Goal: Task Accomplishment & Management: Use online tool/utility

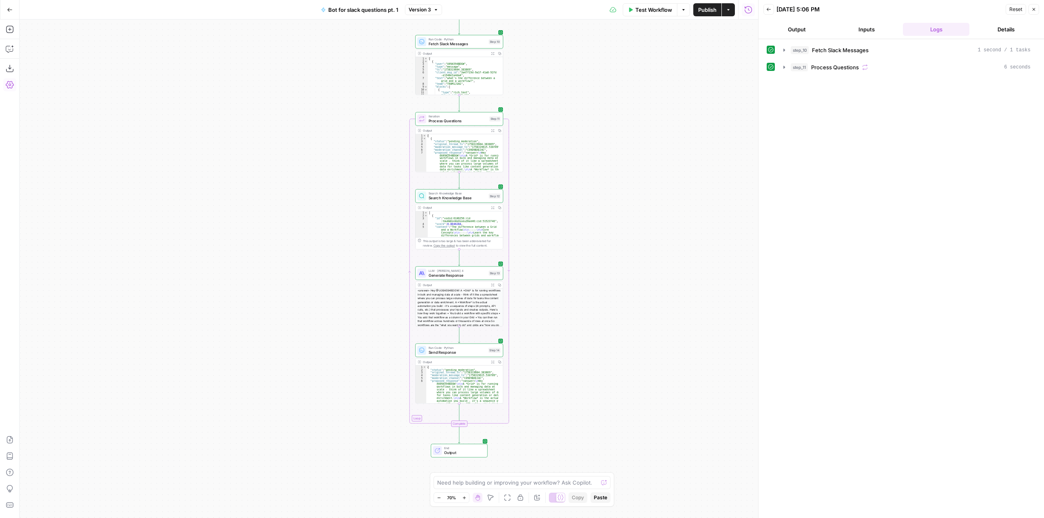
click at [648, 7] on span "Test Workflow" at bounding box center [653, 10] width 37 height 8
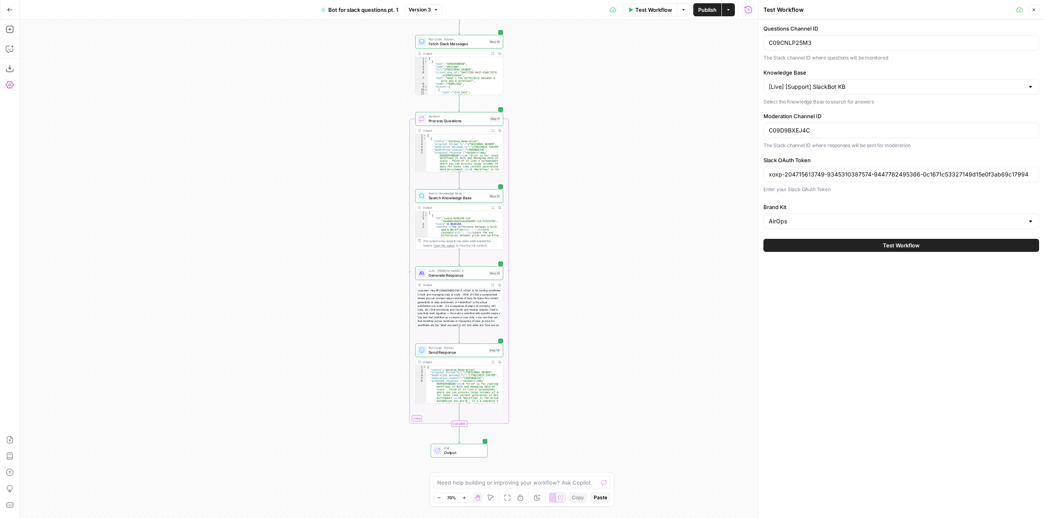
click at [887, 243] on span "Test Workflow" at bounding box center [901, 245] width 37 height 8
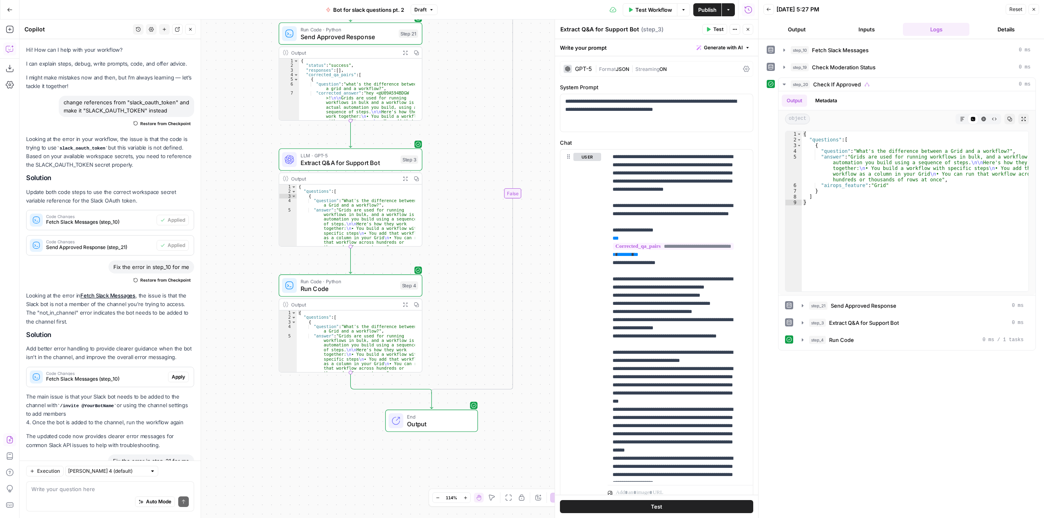
scroll to position [7926, 0]
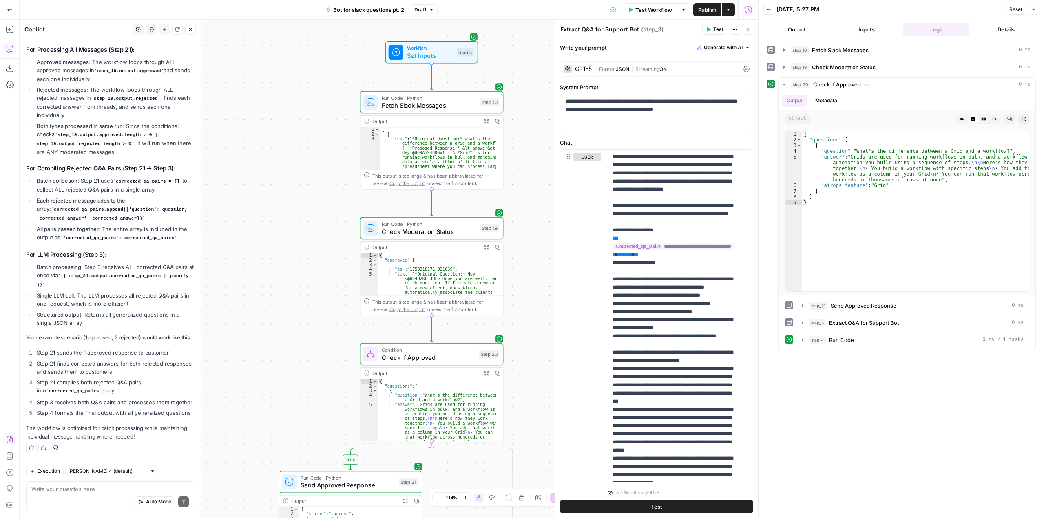
click at [653, 6] on span "Test Workflow" at bounding box center [653, 10] width 37 height 8
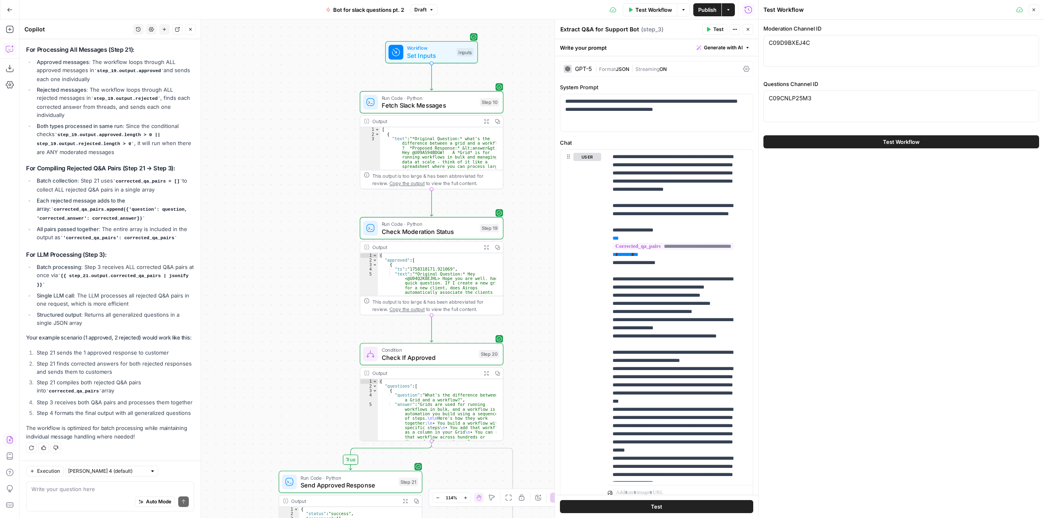
click at [825, 138] on button "Test Workflow" at bounding box center [901, 141] width 276 height 13
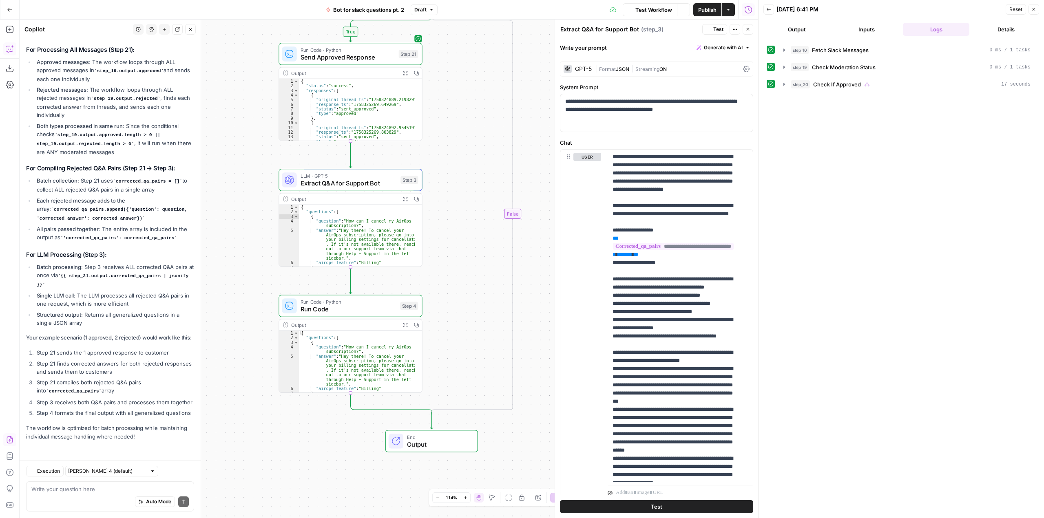
scroll to position [7926, 0]
click at [126, 491] on textarea at bounding box center [109, 489] width 157 height 8
type textarea "that's perfect, it worked!"
click at [705, 5] on button "Publish" at bounding box center [707, 9] width 28 height 13
click at [181, 504] on icon "submit" at bounding box center [183, 502] width 5 height 5
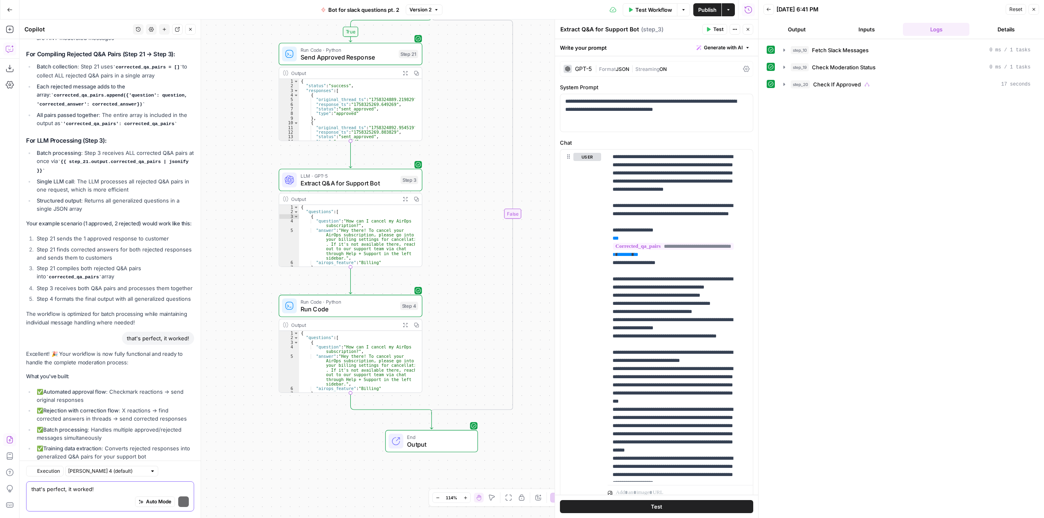
scroll to position [8218, 0]
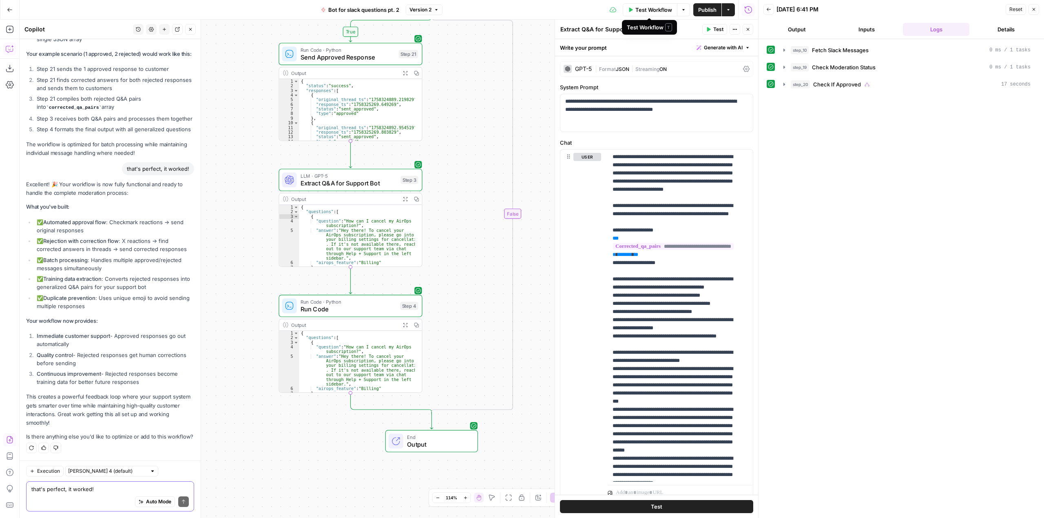
click at [653, 9] on span "Test Workflow" at bounding box center [653, 10] width 37 height 8
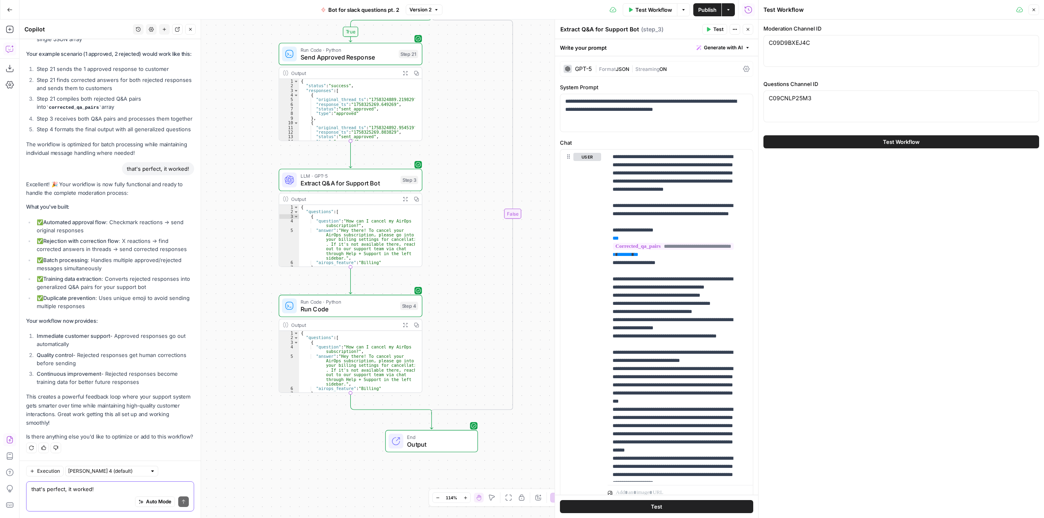
click at [893, 140] on span "Test Workflow" at bounding box center [901, 142] width 37 height 8
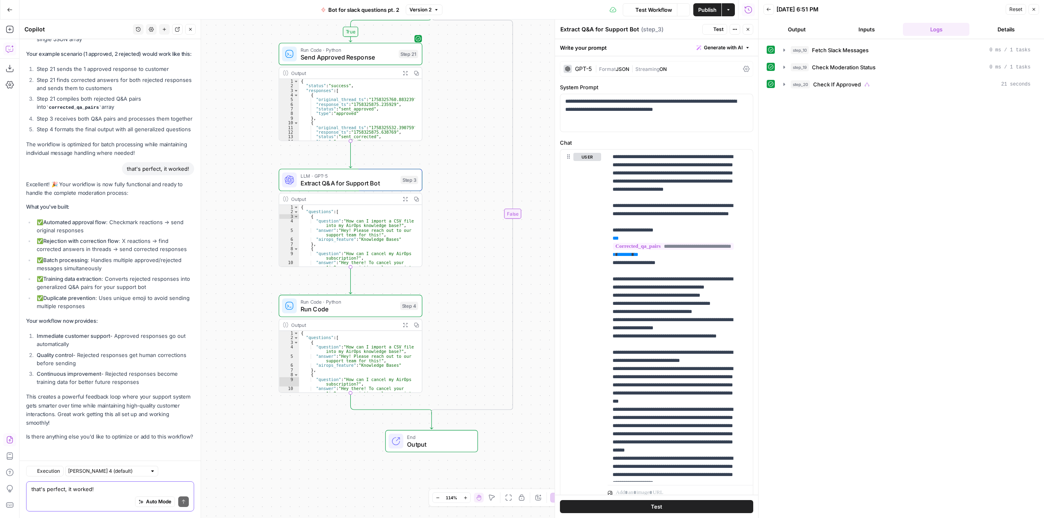
scroll to position [8218, 0]
click at [358, 184] on span "Extract Q&A for Support Bot" at bounding box center [349, 183] width 96 height 9
click at [785, 84] on icon "button" at bounding box center [784, 84] width 2 height 3
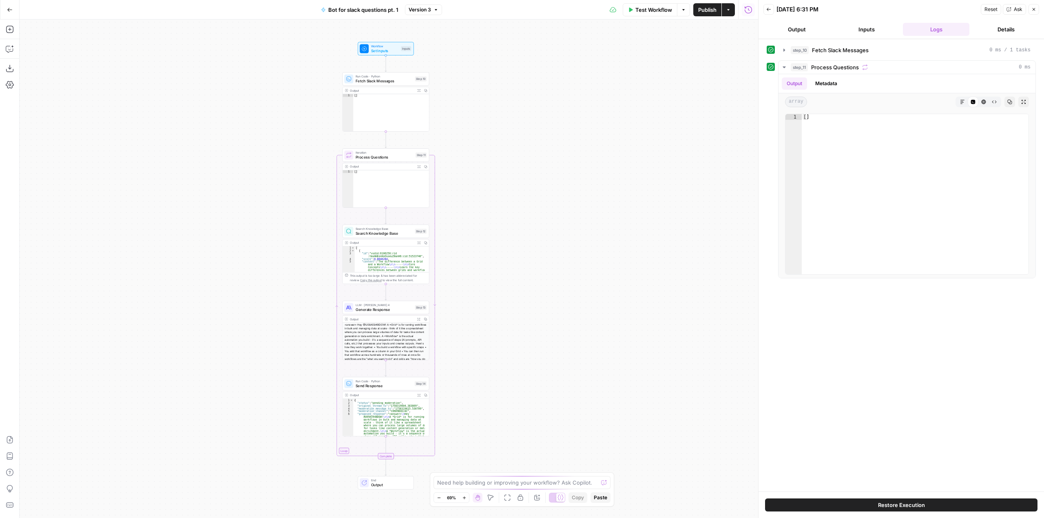
click at [637, 11] on span "Test Workflow" at bounding box center [653, 10] width 37 height 8
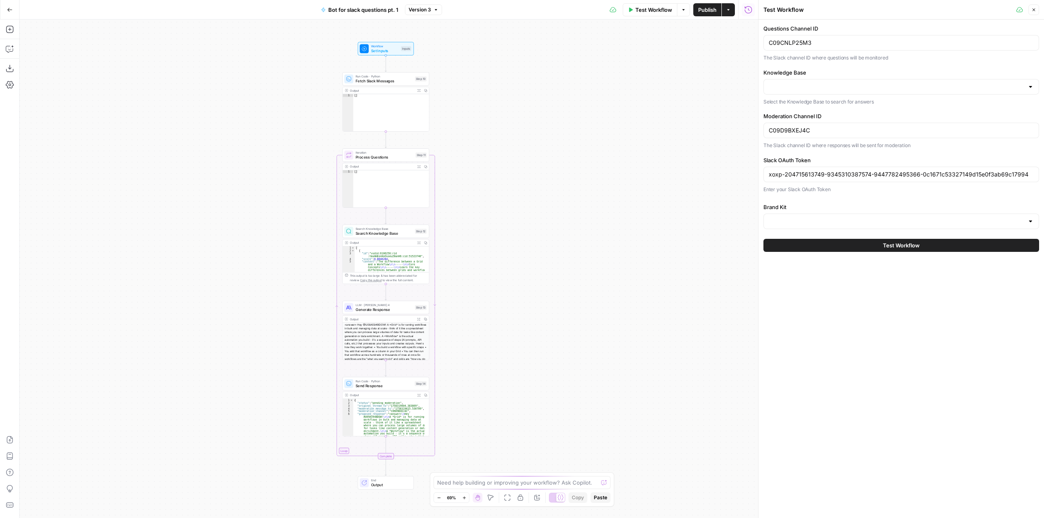
type input "[Live] [Support] SlackBot KB"
type input "AirOps"
click at [873, 243] on button "Test Workflow" at bounding box center [901, 245] width 276 height 13
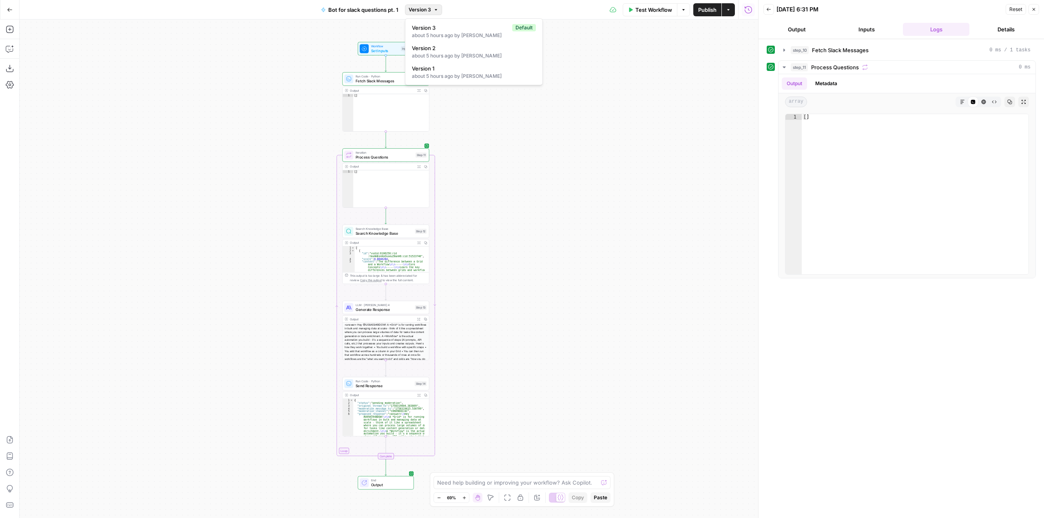
click at [416, 6] on span "Version 3" at bounding box center [420, 9] width 22 height 7
click at [650, 71] on div "Workflow Set Inputs Inputs Run Code · Python Fetch Slack Messages Step 10 Outpu…" at bounding box center [389, 269] width 739 height 499
click at [654, 11] on span "Test Workflow" at bounding box center [653, 10] width 37 height 8
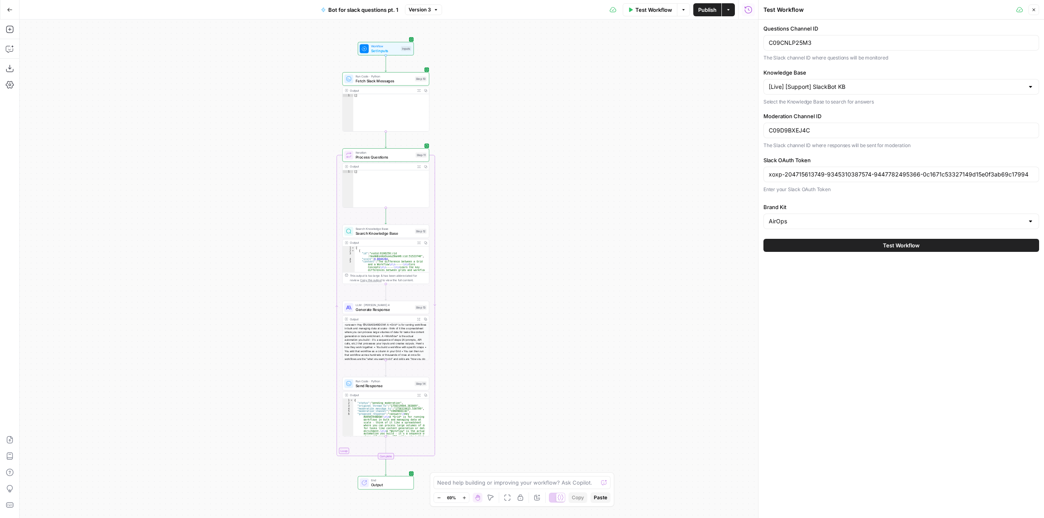
click at [862, 243] on button "Test Workflow" at bounding box center [901, 245] width 276 height 13
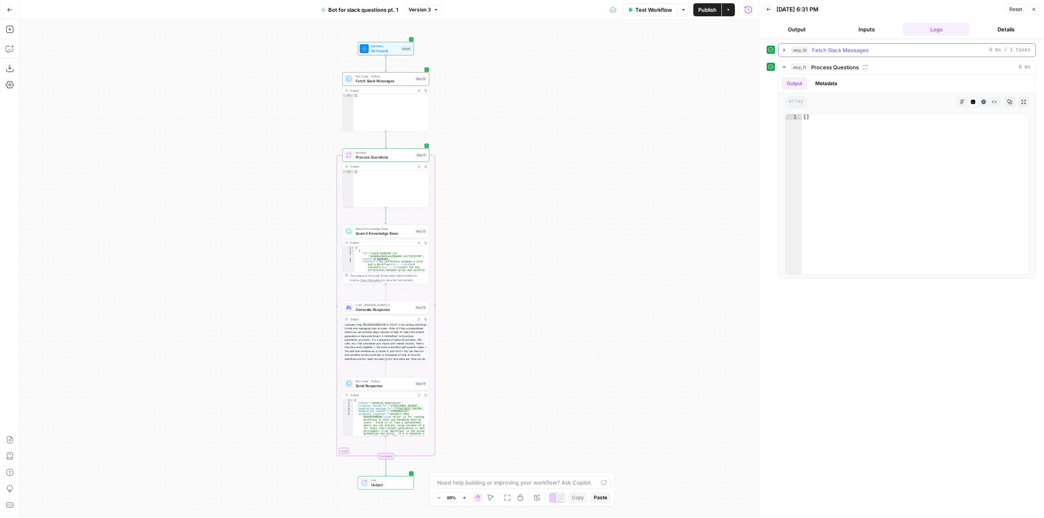
click at [784, 51] on icon "button" at bounding box center [784, 50] width 2 height 3
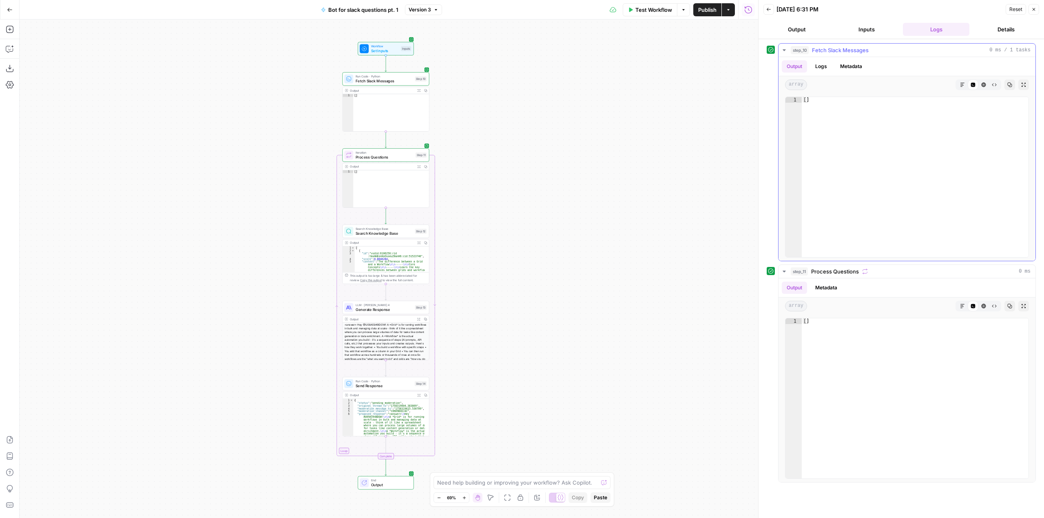
click at [784, 51] on icon "button" at bounding box center [784, 50] width 3 height 2
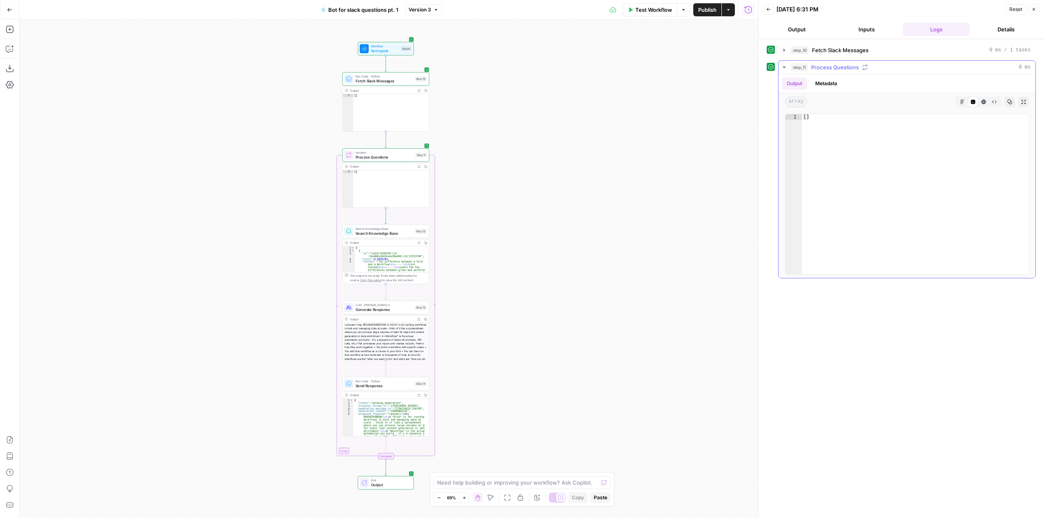
click at [786, 66] on icon "button" at bounding box center [784, 67] width 7 height 7
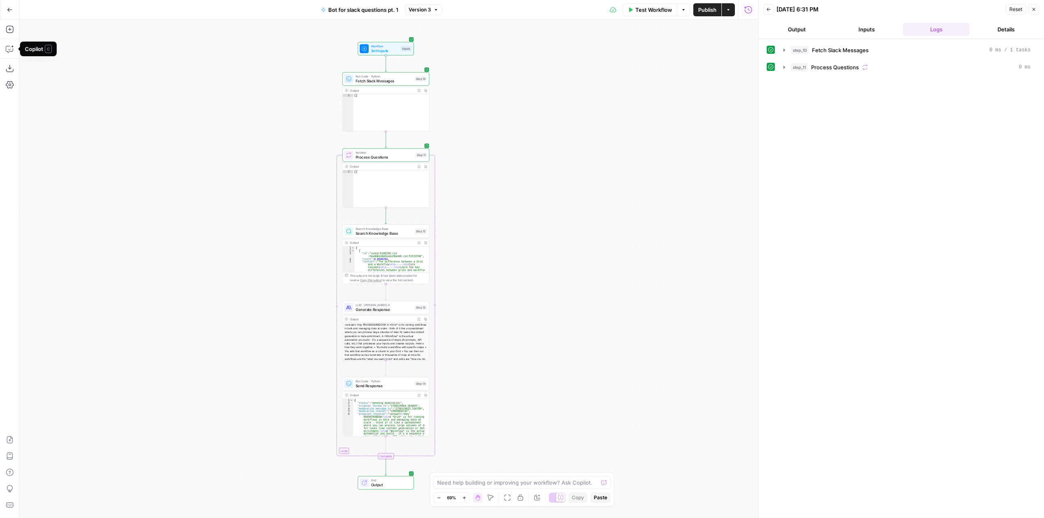
click at [153, 164] on div "Workflow Set Inputs Inputs Run Code · Python Fetch Slack Messages Step 10 Outpu…" at bounding box center [389, 269] width 739 height 499
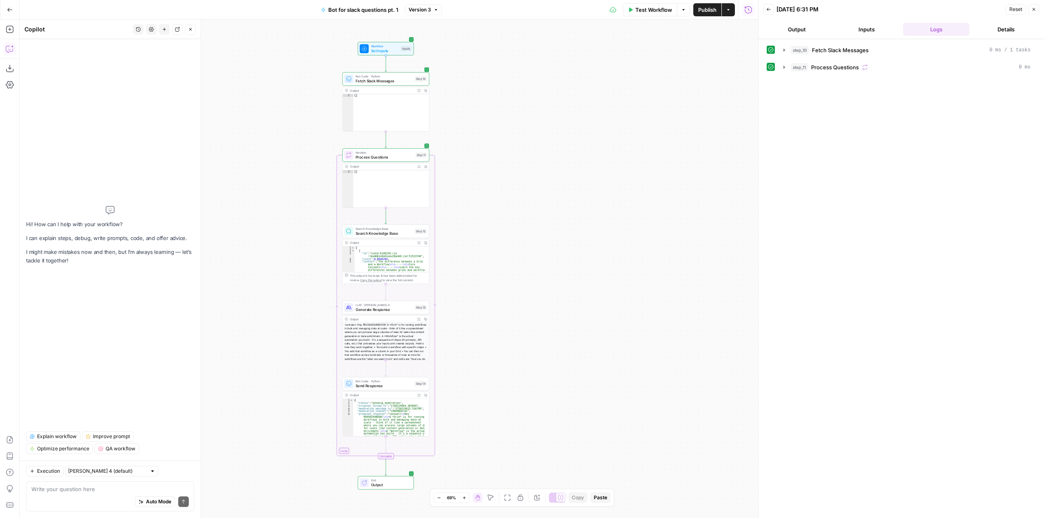
click at [191, 30] on icon "button" at bounding box center [190, 29] width 3 height 3
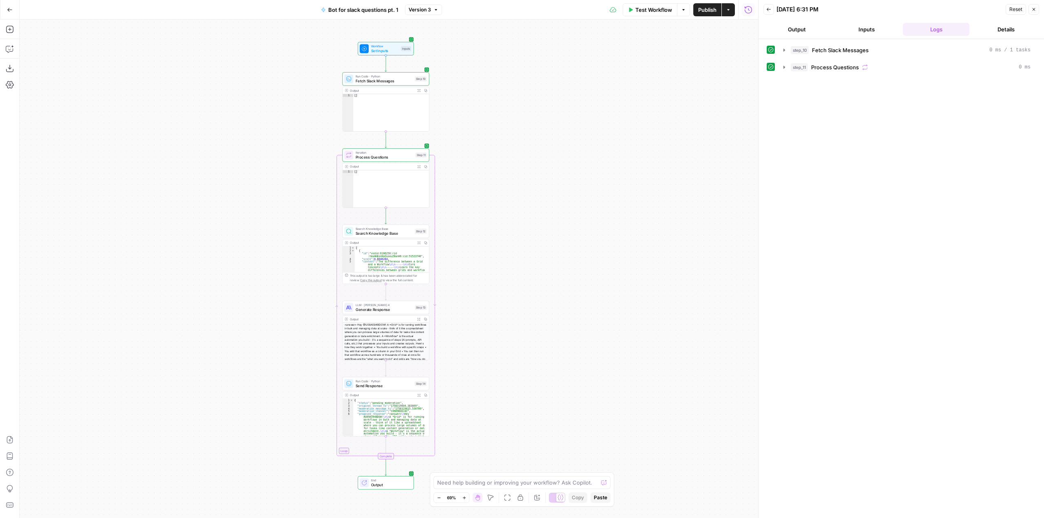
click at [648, 7] on span "Test Workflow" at bounding box center [653, 10] width 37 height 8
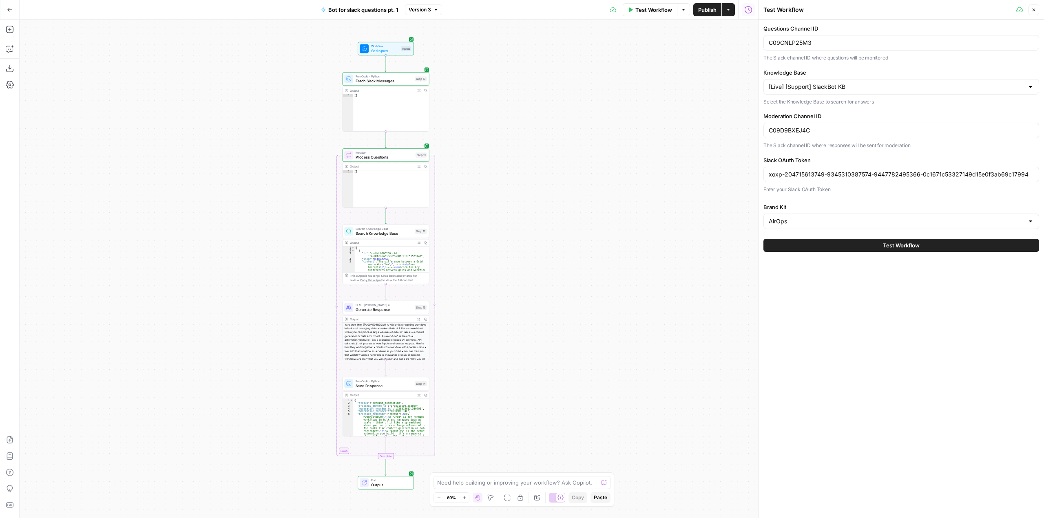
click at [928, 242] on button "Test Workflow" at bounding box center [901, 245] width 276 height 13
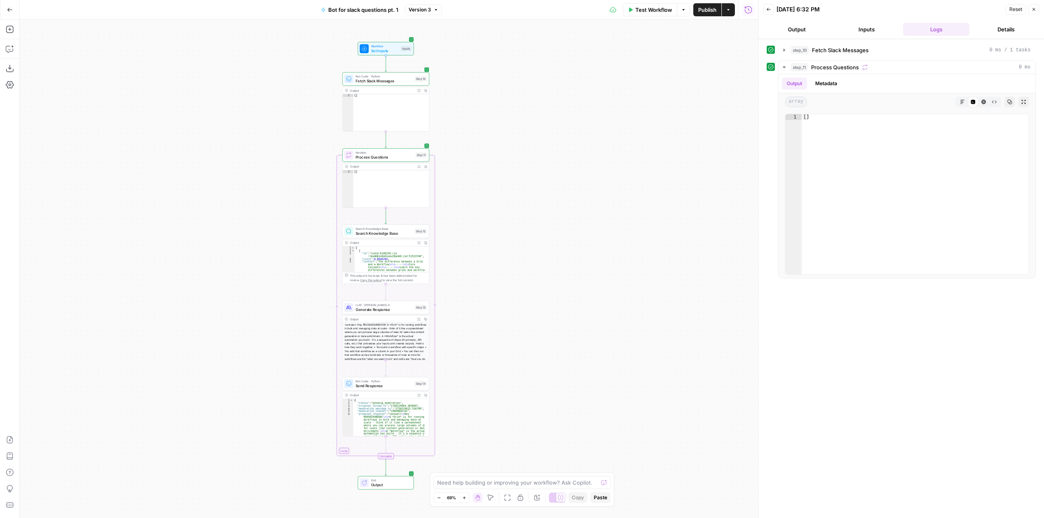
click at [381, 55] on div "Workflow Set Inputs Inputs Run Code · Python Fetch Slack Messages Step 10 Outpu…" at bounding box center [389, 269] width 739 height 499
click at [386, 50] on span "Set Inputs" at bounding box center [385, 50] width 28 height 6
click at [386, 46] on span "Workflow" at bounding box center [385, 46] width 28 height 4
click at [648, 7] on span "Test Workflow" at bounding box center [653, 10] width 37 height 8
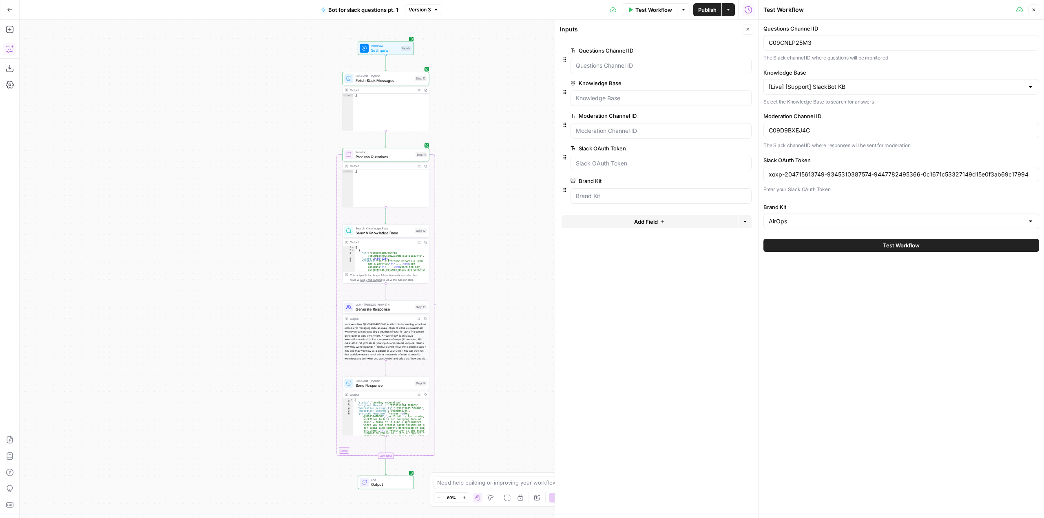
click at [7, 51] on icon "button" at bounding box center [9, 49] width 7 height 7
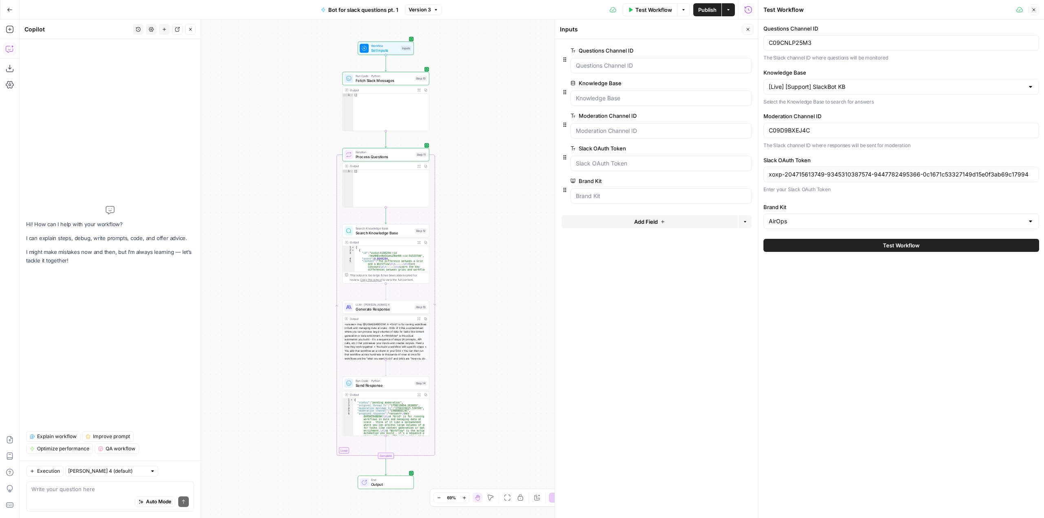
click at [96, 491] on textarea at bounding box center [109, 489] width 157 height 8
type textarea "I'm running this workflow and even though I have questions on the slack channel…"
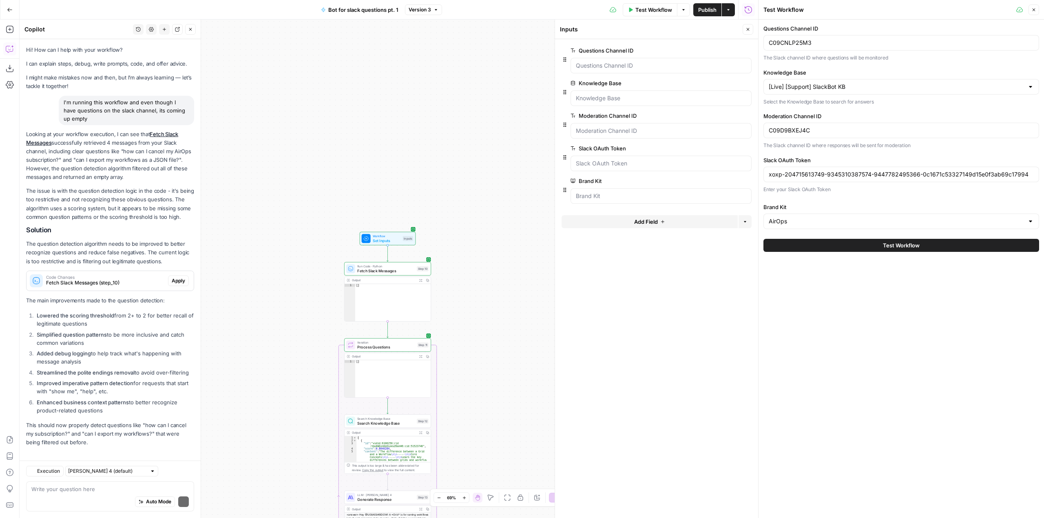
scroll to position [22, 0]
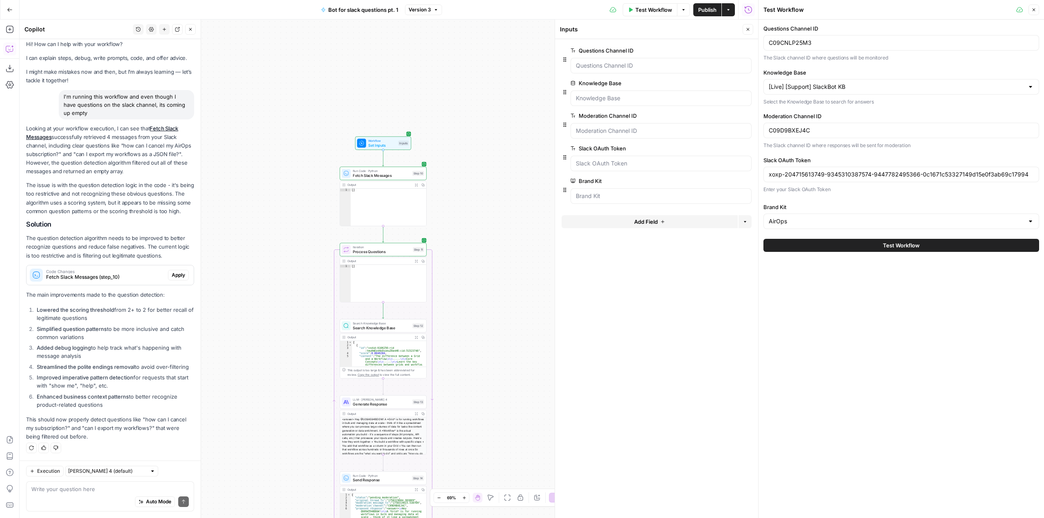
drag, startPoint x: 493, startPoint y: 371, endPoint x: 488, endPoint y: 275, distance: 95.5
click at [488, 275] on div "Workflow Set Inputs Inputs Run Code · Python Fetch Slack Messages Step 10 Outpu…" at bounding box center [389, 269] width 739 height 499
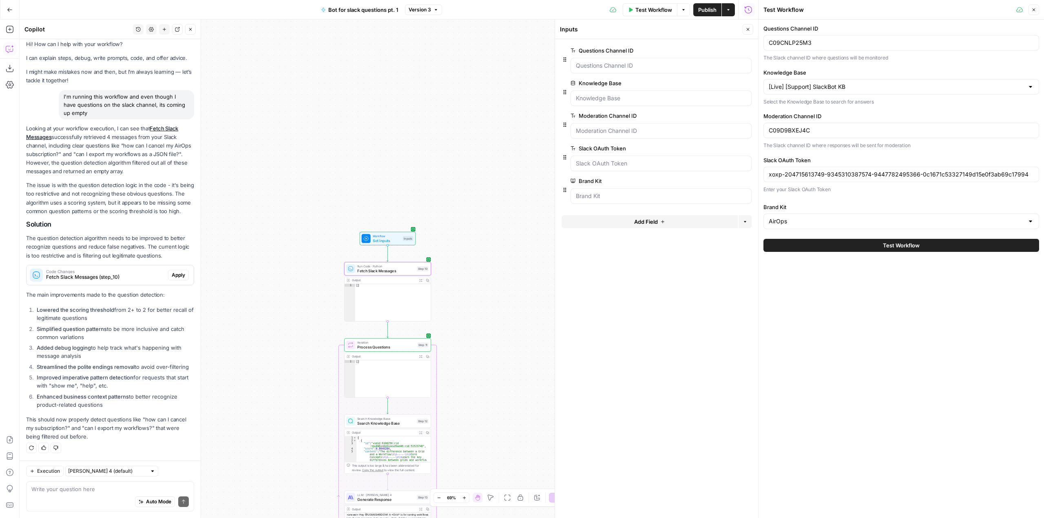
click at [172, 272] on span "Apply" at bounding box center [178, 275] width 13 height 7
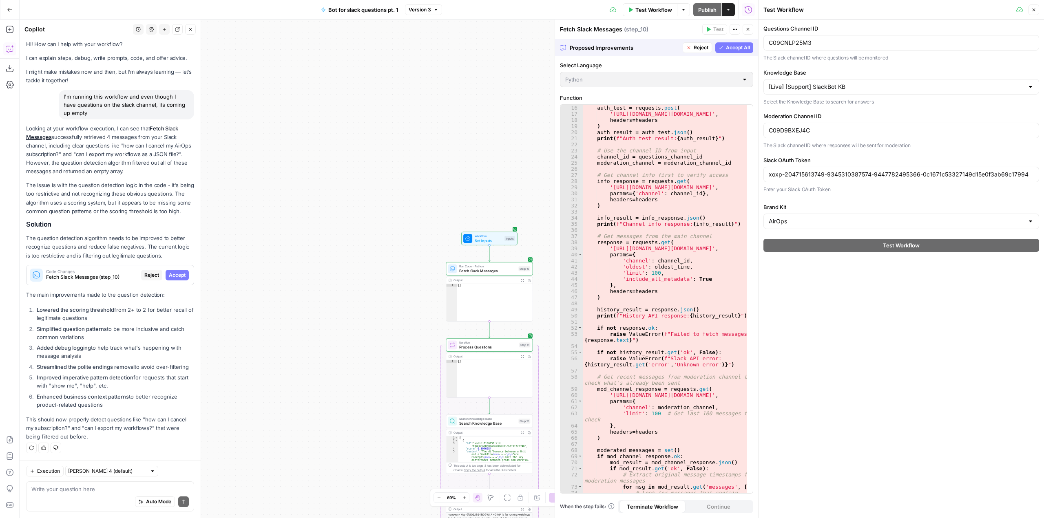
scroll to position [0, 0]
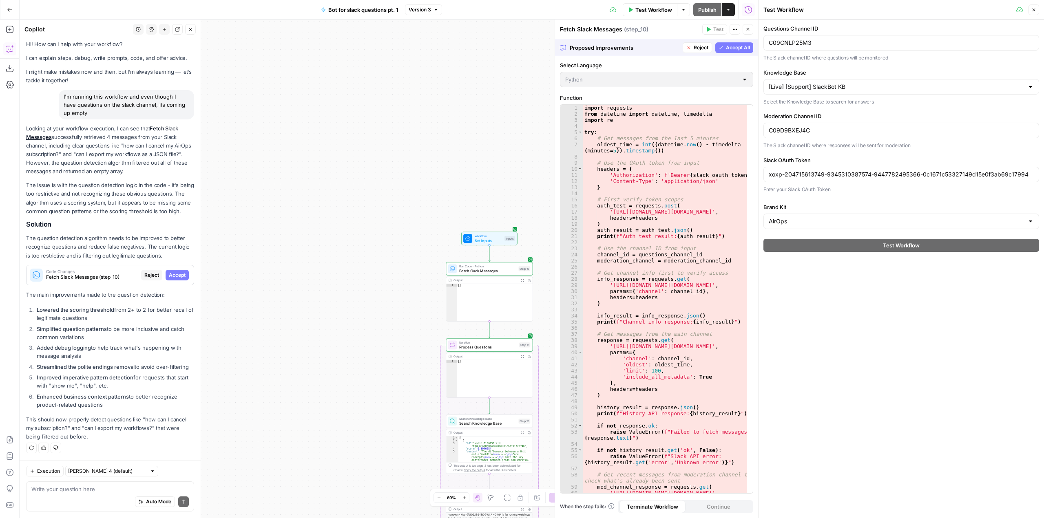
click at [737, 47] on span "Accept All" at bounding box center [738, 47] width 24 height 7
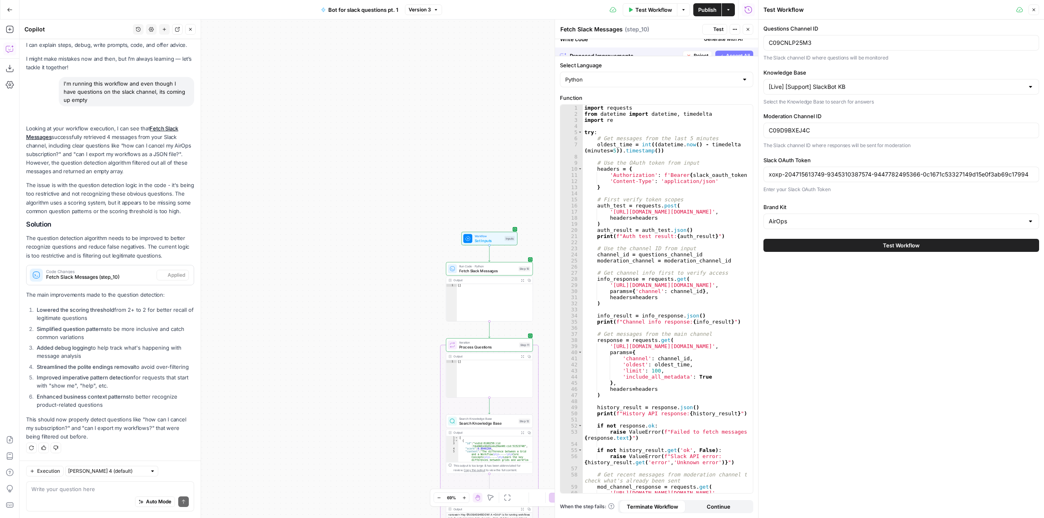
scroll to position [35, 0]
click at [707, 9] on span "Publish" at bounding box center [707, 10] width 18 height 8
click at [305, 336] on div "Workflow Set Inputs Inputs Run Code · Python Fetch Slack Messages Step 10 Outpu…" at bounding box center [389, 269] width 739 height 499
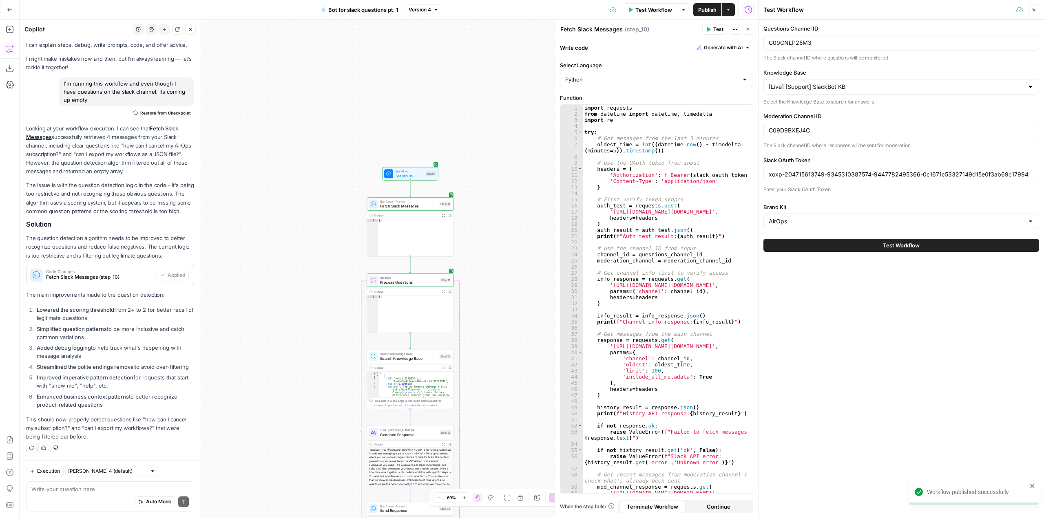
drag, startPoint x: 485, startPoint y: 130, endPoint x: 406, endPoint y: 65, distance: 102.3
click at [406, 65] on div "Workflow Set Inputs Inputs Run Code · Python Fetch Slack Messages Step 10 Outpu…" at bounding box center [389, 269] width 739 height 499
click at [660, 9] on span "Test Workflow" at bounding box center [653, 10] width 37 height 8
click at [912, 252] on button "Test Workflow" at bounding box center [901, 245] width 276 height 13
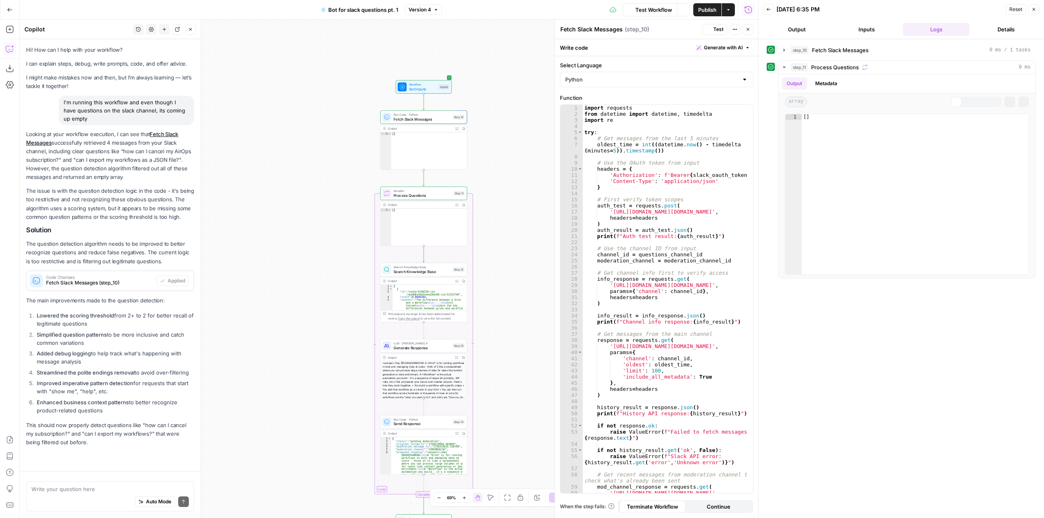
drag, startPoint x: 502, startPoint y: 296, endPoint x: 515, endPoint y: 210, distance: 87.9
click at [515, 210] on div "Workflow Set Inputs Inputs Run Code · Python Fetch Slack Messages Step 10 Outpu…" at bounding box center [389, 269] width 739 height 499
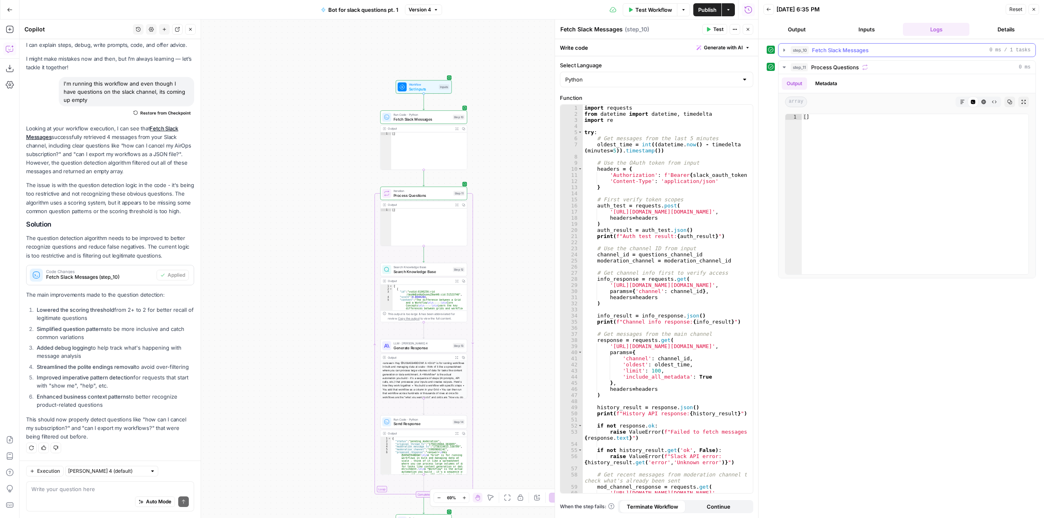
click at [783, 49] on icon "button" at bounding box center [784, 50] width 7 height 7
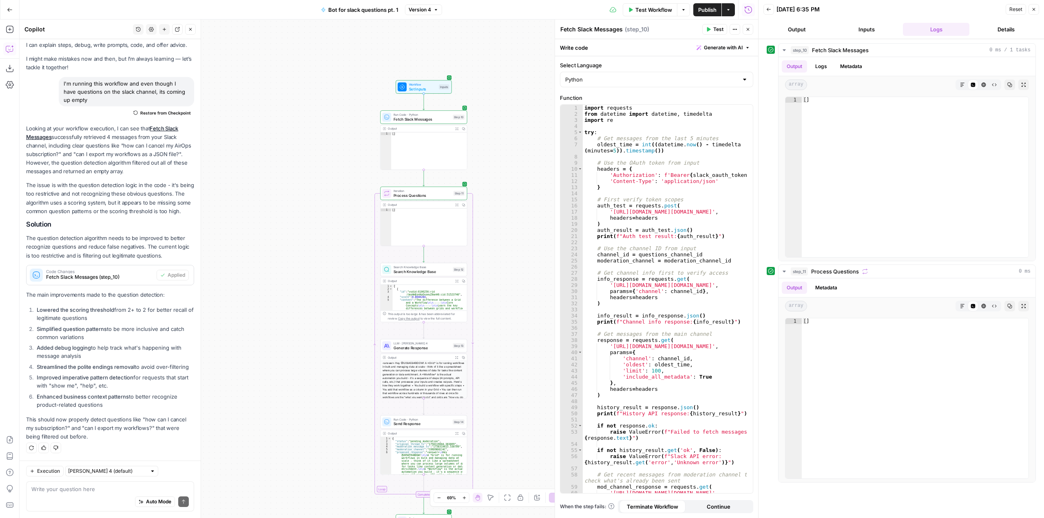
click at [108, 485] on div "Write your question here Auto Mode Send" at bounding box center [110, 497] width 168 height 30
type textarea "I did it and the output is still showing as empty"
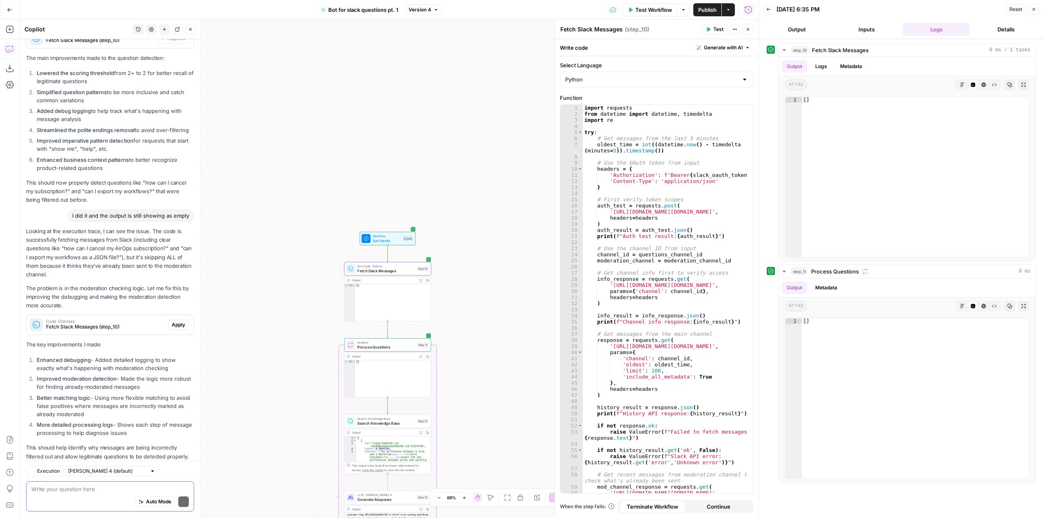
scroll to position [292, 0]
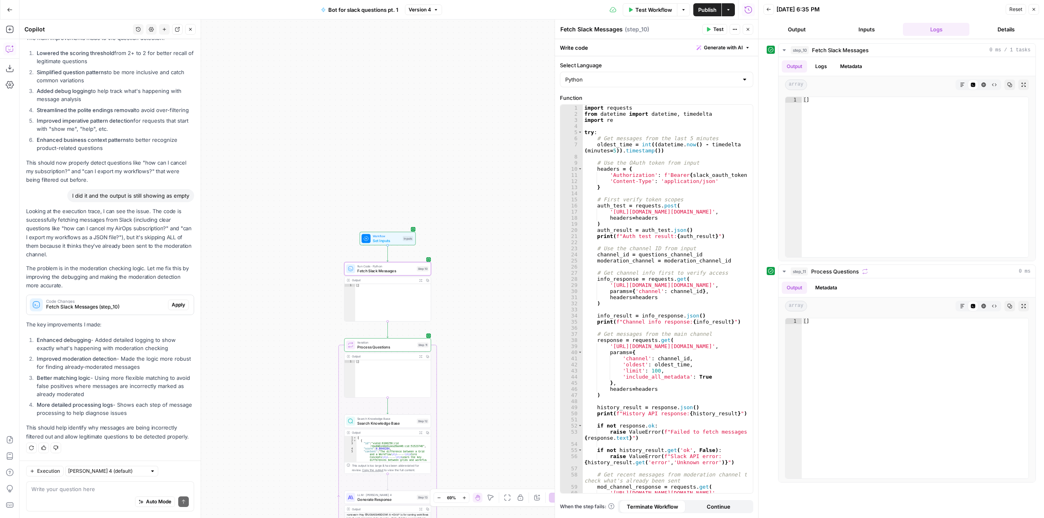
click at [85, 483] on div "Write your question here Auto Mode Send" at bounding box center [110, 497] width 168 height 30
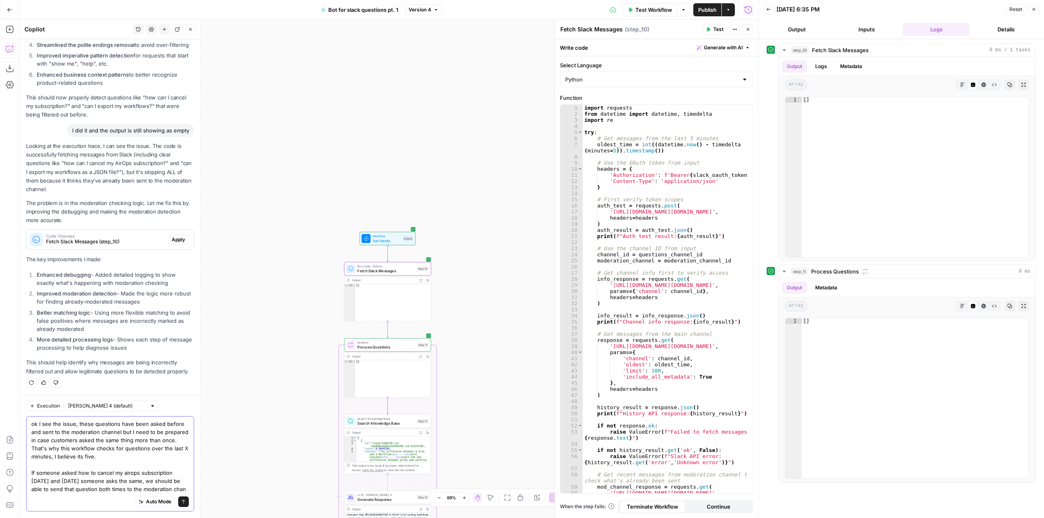
scroll to position [366, 0]
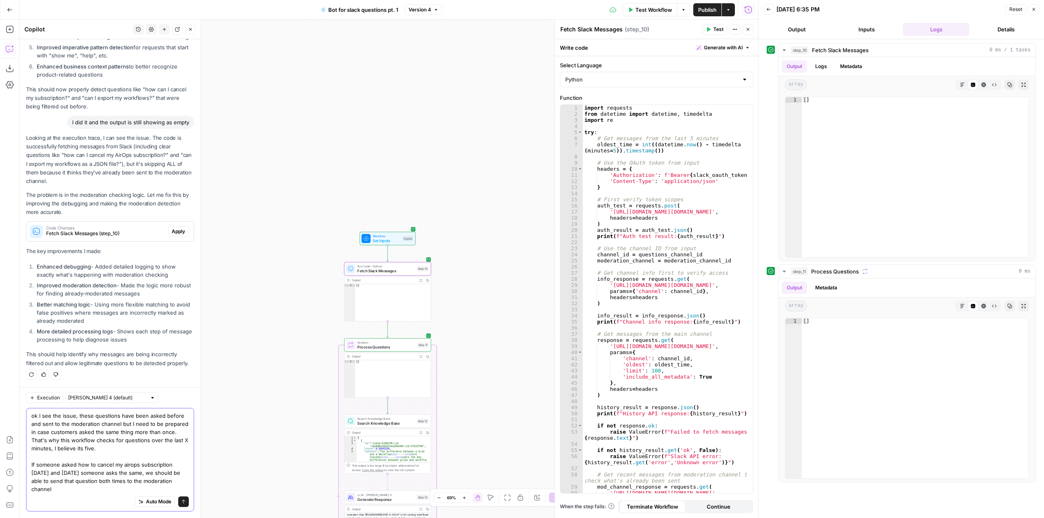
type textarea "ok I see the issue, these questions have been asked before and sent to the mode…"
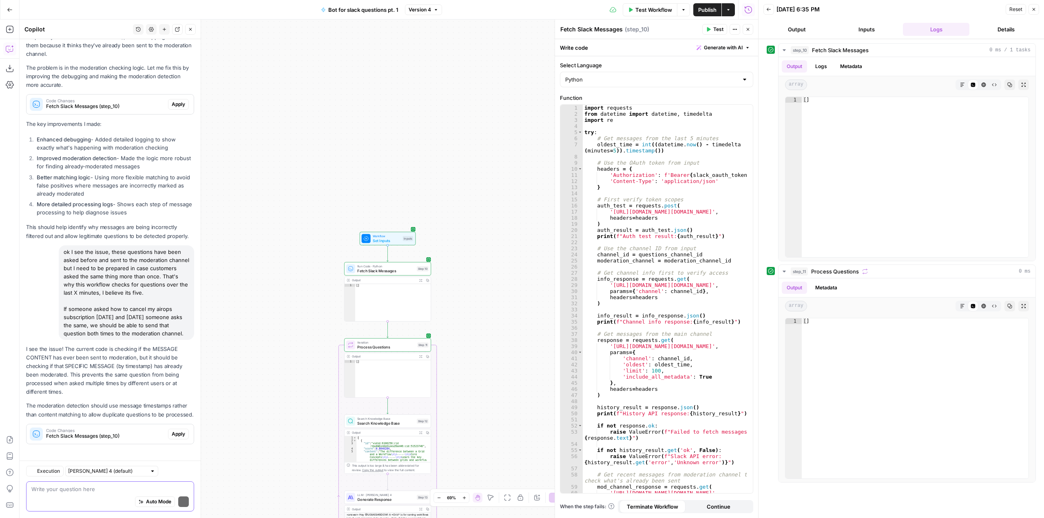
scroll to position [513, 0]
click at [178, 431] on span "Apply" at bounding box center [178, 430] width 13 height 7
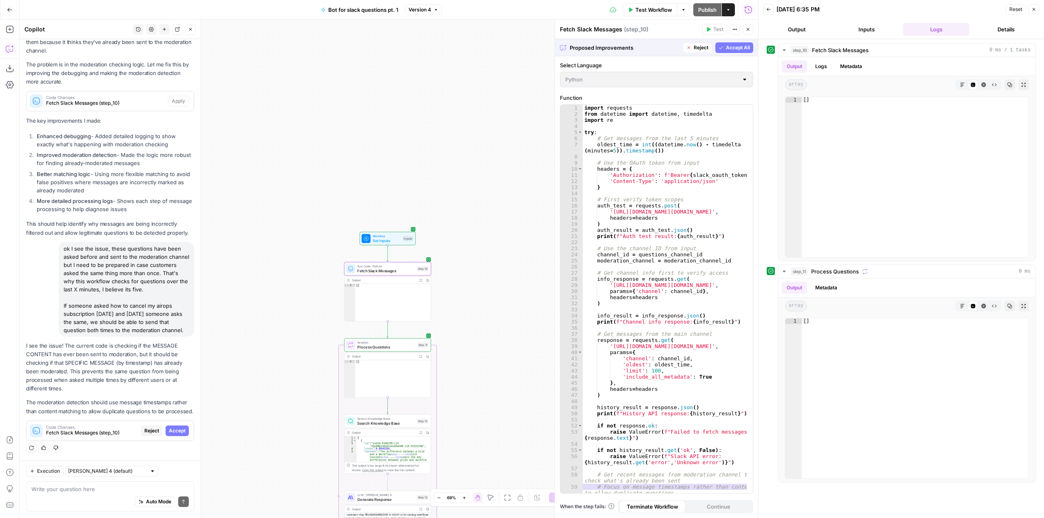
click at [178, 431] on span "Accept" at bounding box center [177, 430] width 17 height 7
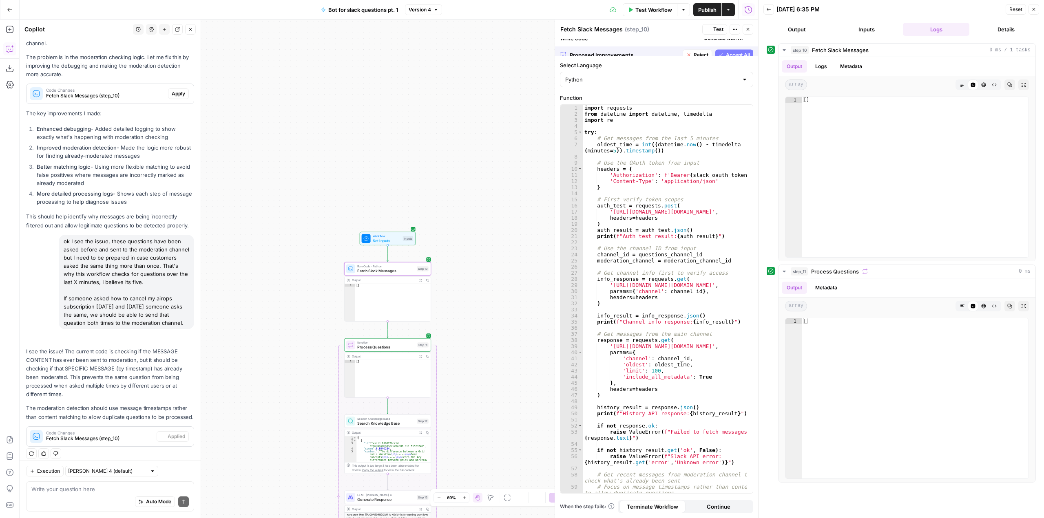
scroll to position [539, 0]
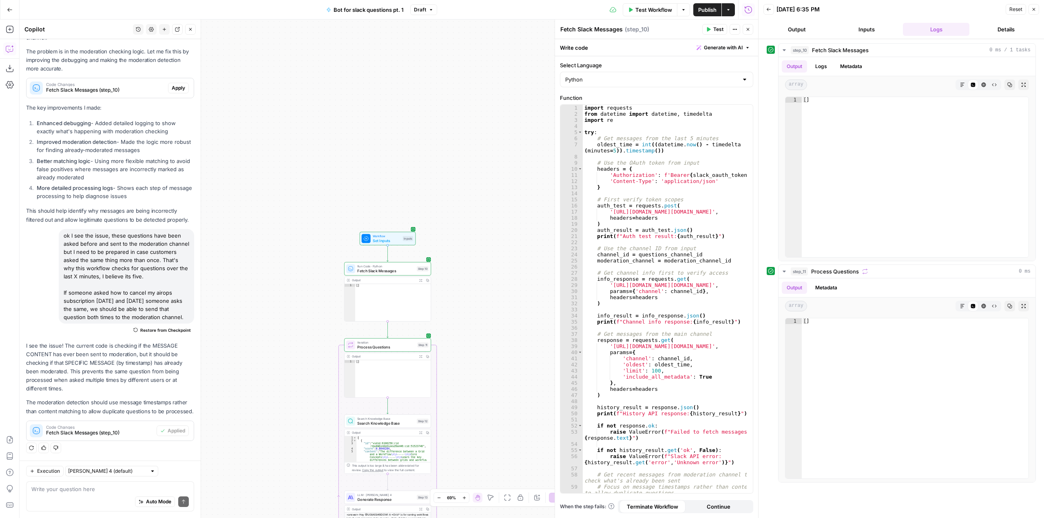
click at [708, 8] on span "Publish" at bounding box center [707, 10] width 18 height 8
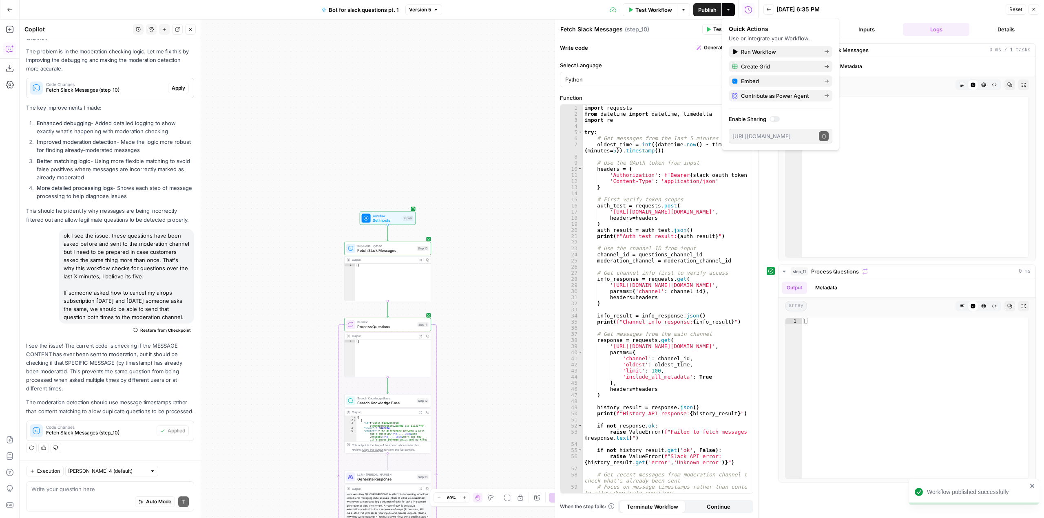
click at [511, 151] on div "Workflow Set Inputs Inputs Run Code · Python Fetch Slack Messages Step 10 Outpu…" at bounding box center [389, 269] width 739 height 499
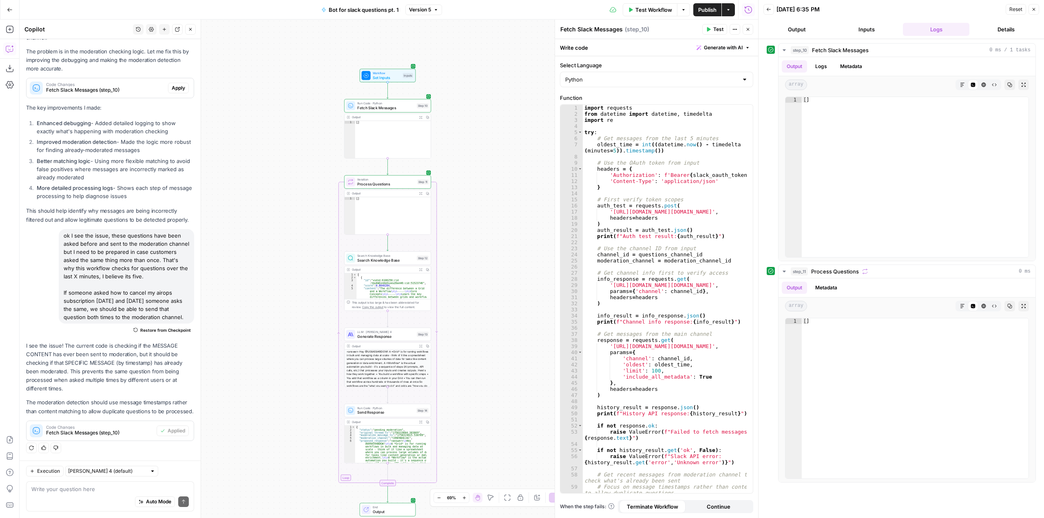
click at [661, 11] on span "Test Workflow" at bounding box center [653, 10] width 37 height 8
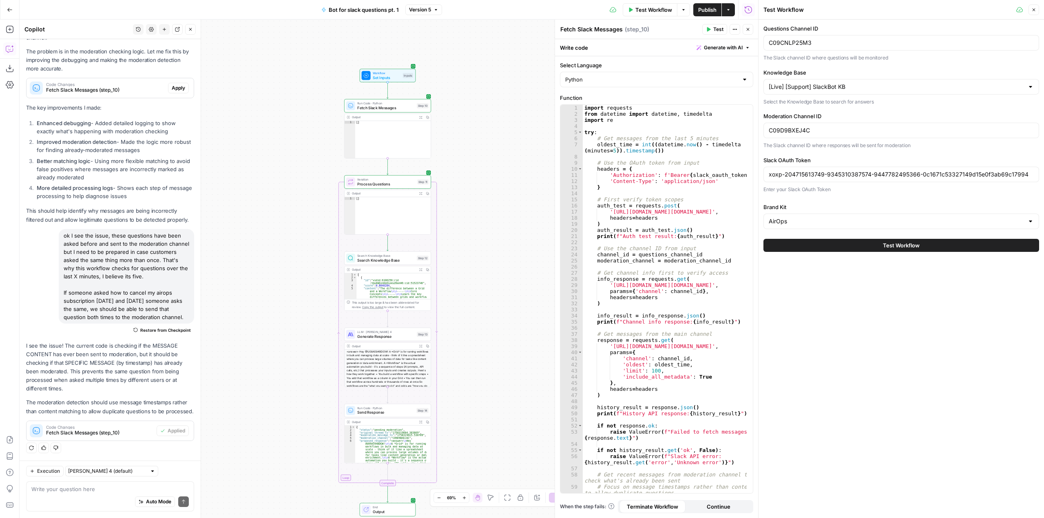
click at [922, 248] on button "Test Workflow" at bounding box center [901, 245] width 276 height 13
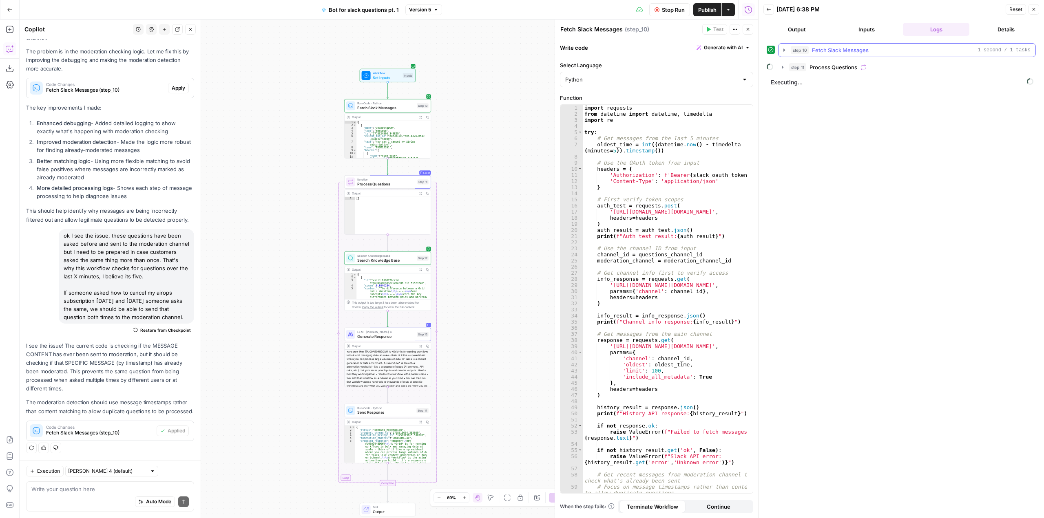
click at [787, 49] on icon "button" at bounding box center [784, 50] width 7 height 7
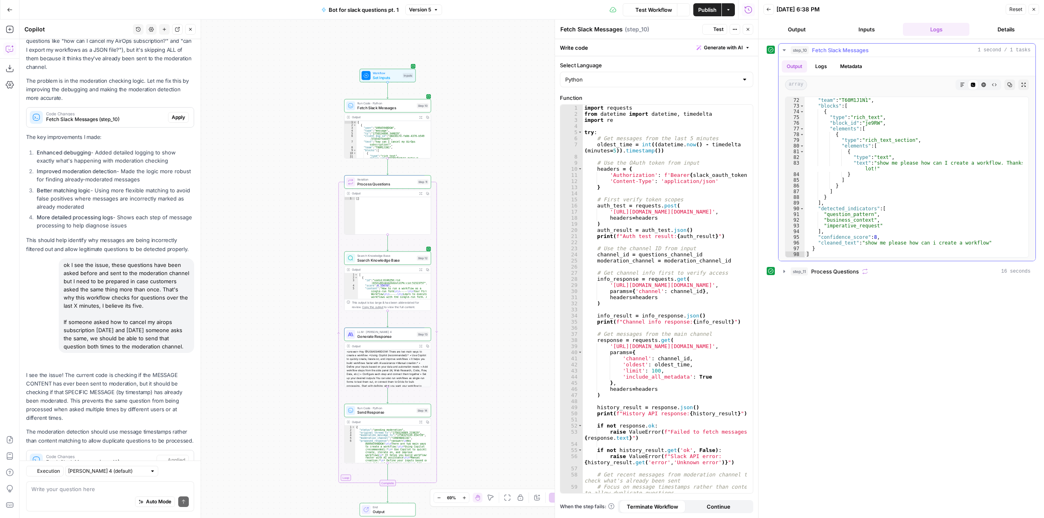
scroll to position [539, 0]
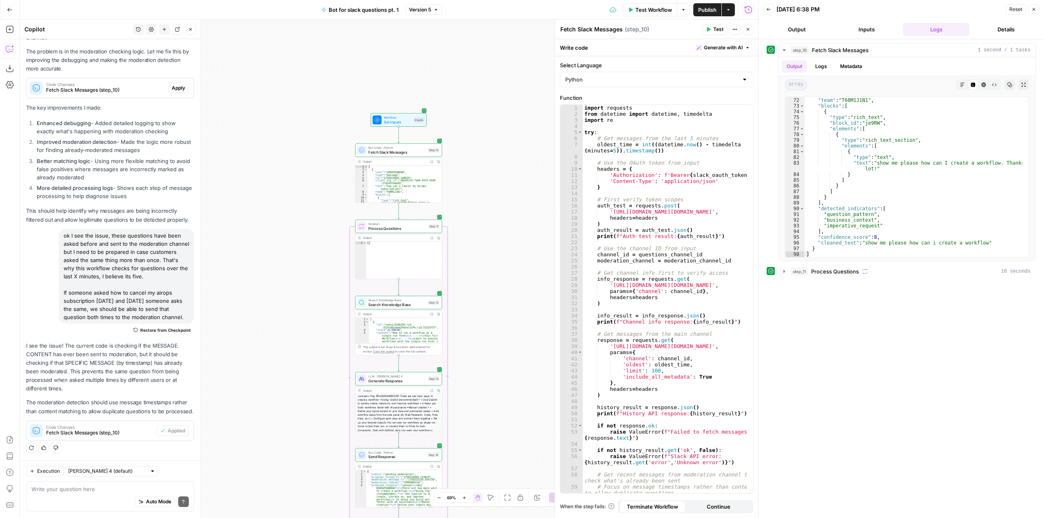
drag, startPoint x: 283, startPoint y: 181, endPoint x: 294, endPoint y: 307, distance: 126.5
click at [294, 307] on div "Workflow Set Inputs Inputs Run Code · Python Fetch Slack Messages Step 10 Outpu…" at bounding box center [389, 269] width 739 height 499
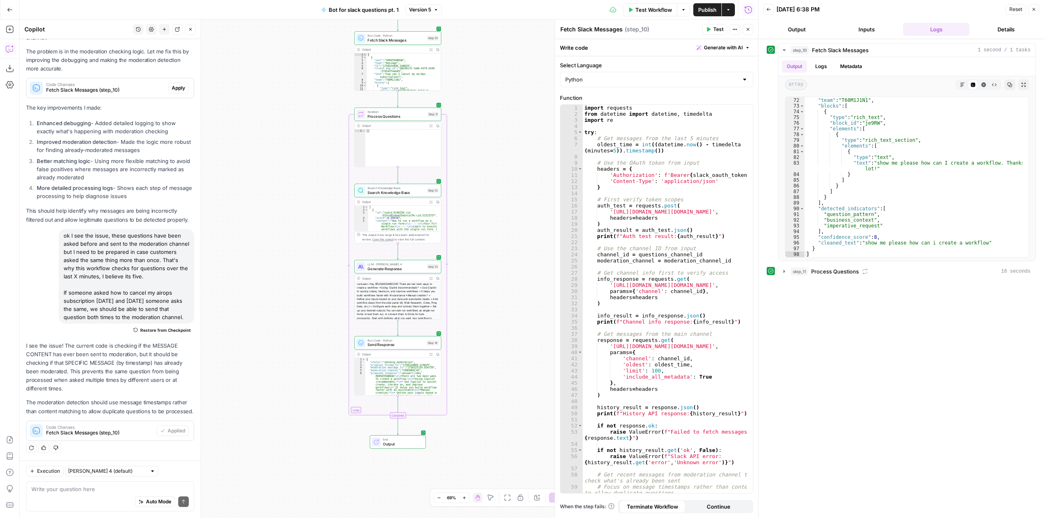
drag, startPoint x: 278, startPoint y: 279, endPoint x: 277, endPoint y: 166, distance: 112.1
click at [277, 166] on div "Workflow Set Inputs Inputs Run Code · Python Fetch Slack Messages Step 10 Outpu…" at bounding box center [389, 269] width 739 height 499
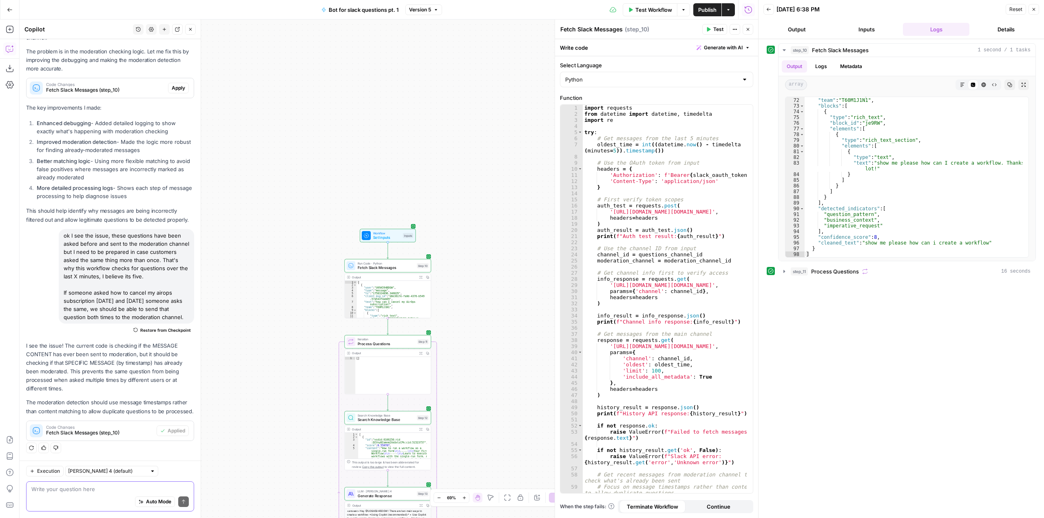
click at [109, 485] on textarea at bounding box center [109, 489] width 157 height 8
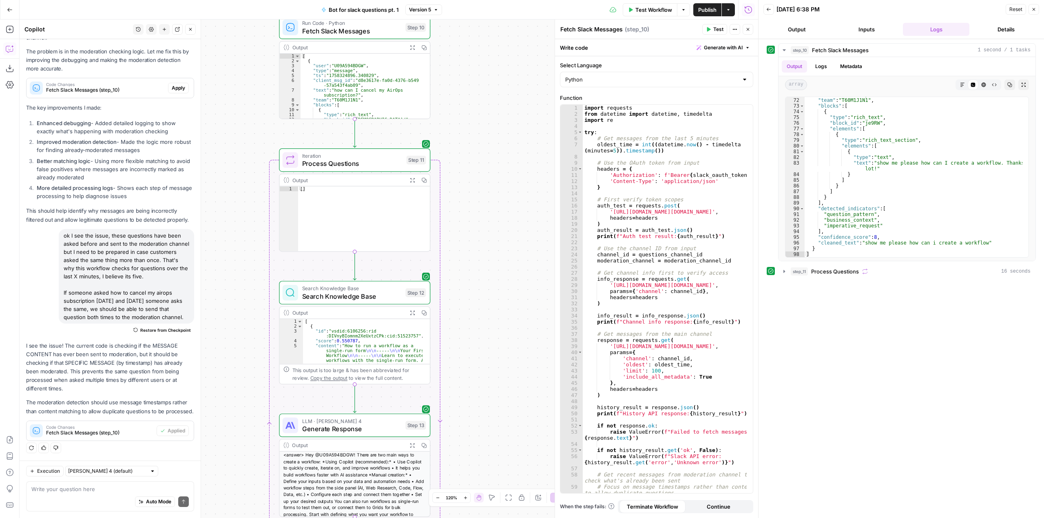
drag, startPoint x: 481, startPoint y: 383, endPoint x: 505, endPoint y: 189, distance: 195.2
click at [505, 189] on div "Workflow Set Inputs Inputs Run Code · Python Fetch Slack Messages Step 10 Outpu…" at bounding box center [389, 269] width 739 height 499
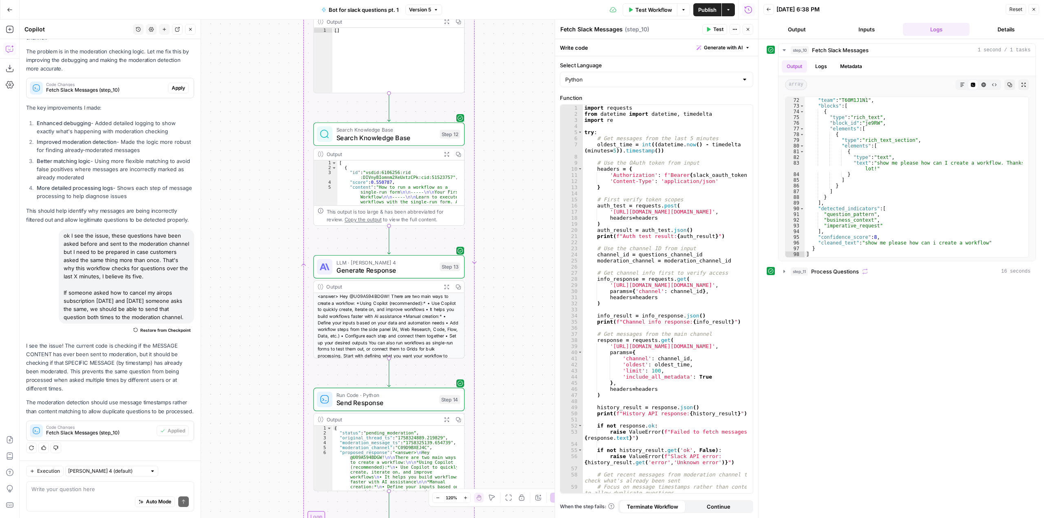
drag, startPoint x: 490, startPoint y: 347, endPoint x: 524, endPoint y: 216, distance: 135.7
click at [524, 216] on div "Workflow Set Inputs Inputs Run Code · Python Fetch Slack Messages Step 10 Outpu…" at bounding box center [389, 269] width 739 height 499
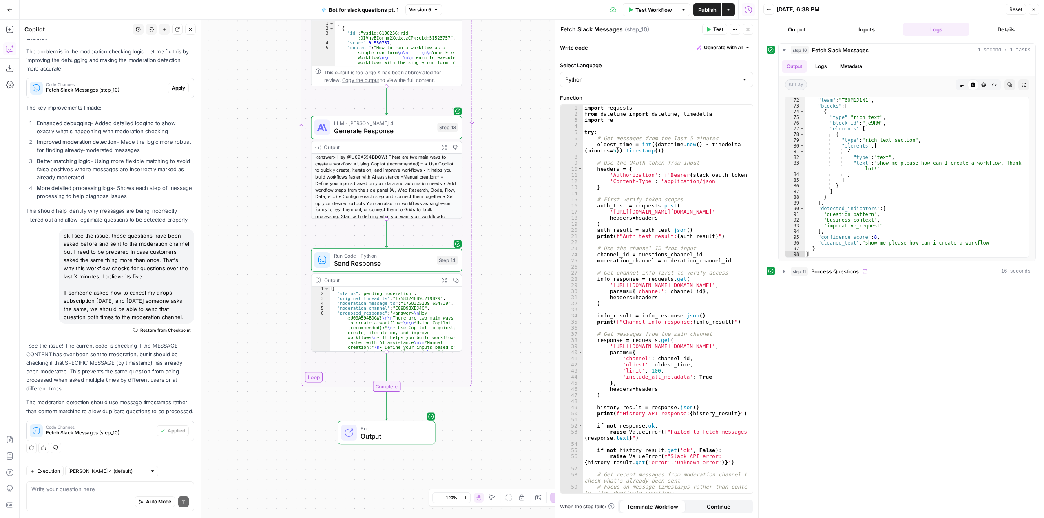
drag, startPoint x: 519, startPoint y: 348, endPoint x: 515, endPoint y: 205, distance: 143.2
click at [515, 205] on div "Workflow Set Inputs Inputs Run Code · Python Fetch Slack Messages Step 10 Outpu…" at bounding box center [389, 269] width 739 height 499
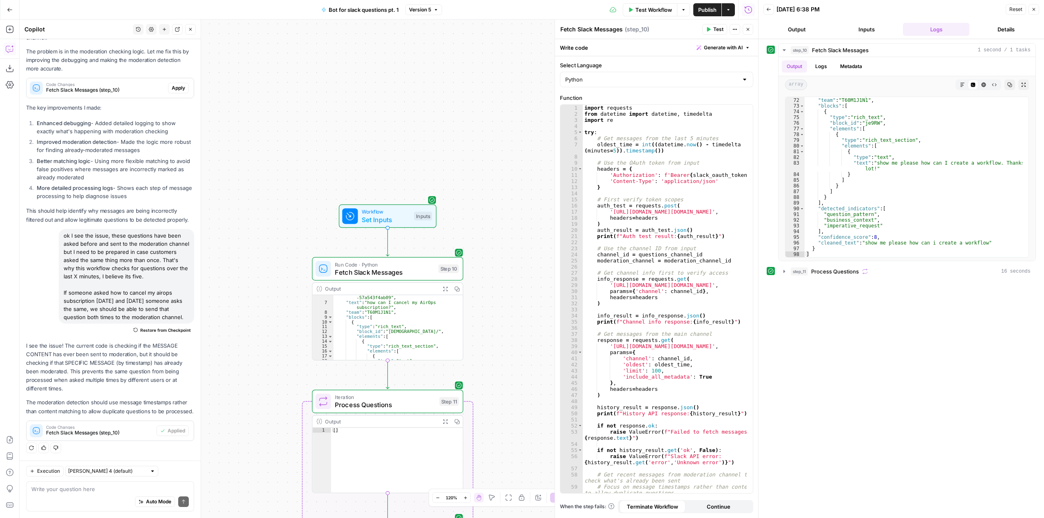
scroll to position [98, 0]
click at [515, 298] on div "Workflow Set Inputs Inputs Run Code · Python Fetch Slack Messages Step 10 Outpu…" at bounding box center [389, 269] width 739 height 499
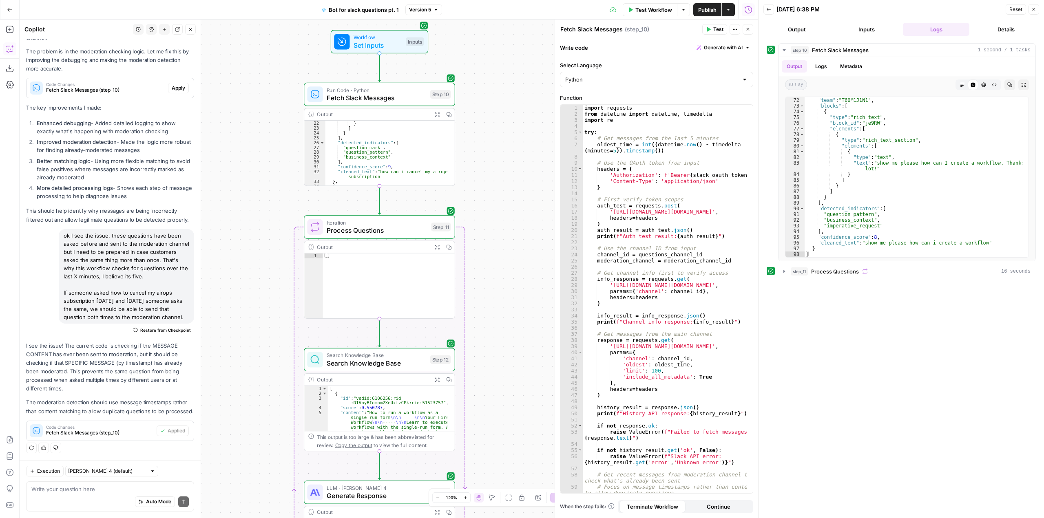
drag, startPoint x: 506, startPoint y: 390, endPoint x: 496, endPoint y: 202, distance: 188.2
click at [486, 79] on div "Workflow Set Inputs Inputs Run Code · Python Fetch Slack Messages Step 10 Outpu…" at bounding box center [389, 269] width 739 height 499
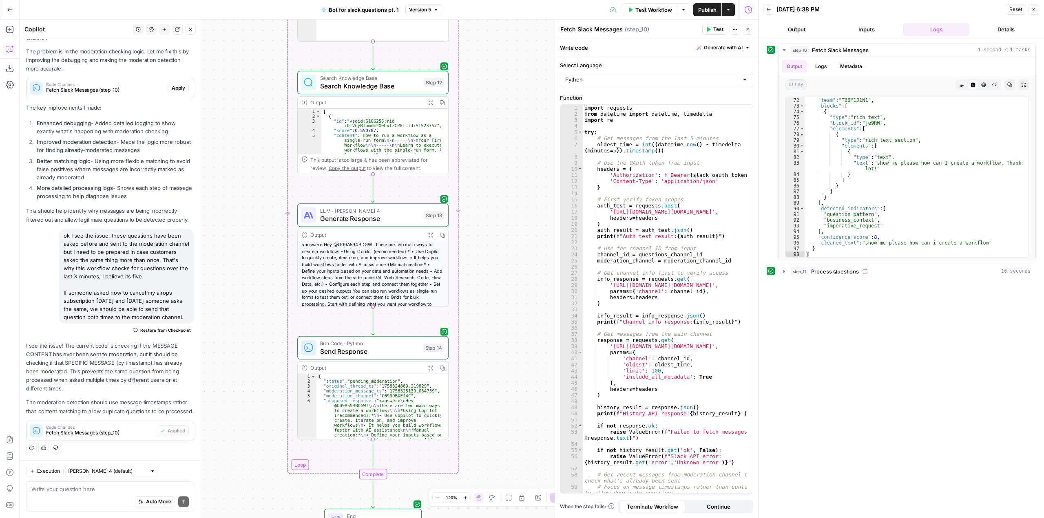
drag, startPoint x: 503, startPoint y: 236, endPoint x: 500, endPoint y: 248, distance: 12.3
click at [510, 92] on div "Workflow Set Inputs Inputs Run Code · Python Fetch Slack Messages Step 10 Outpu…" at bounding box center [389, 269] width 739 height 499
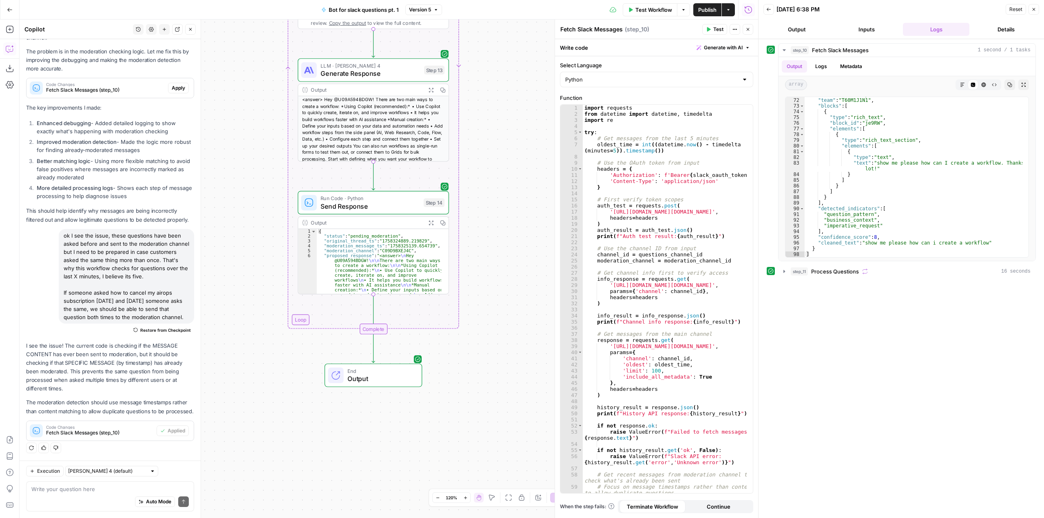
drag, startPoint x: 502, startPoint y: 281, endPoint x: 500, endPoint y: 142, distance: 138.3
click at [500, 142] on div "Workflow Set Inputs Inputs Run Code · Python Fetch Slack Messages Step 10 Outpu…" at bounding box center [389, 269] width 739 height 499
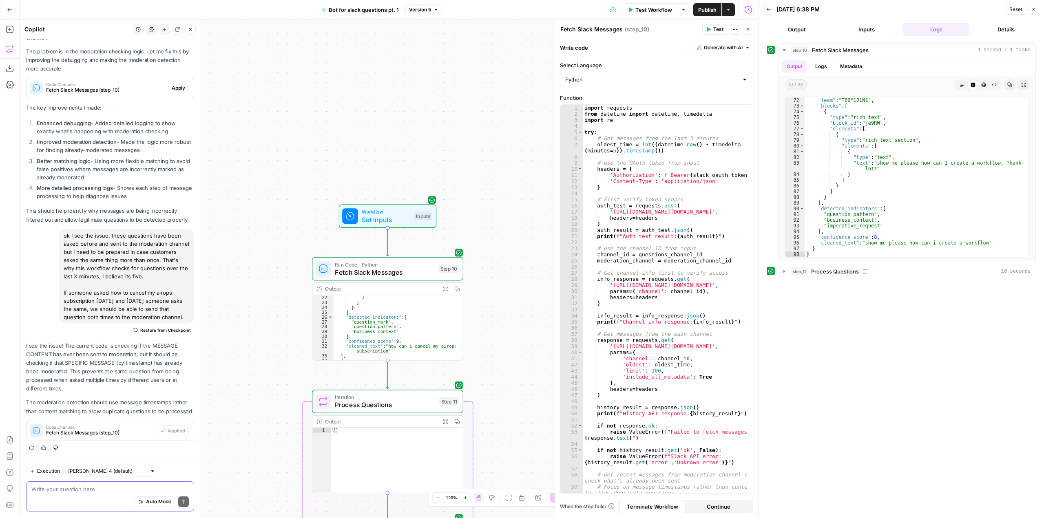
click at [88, 491] on textarea at bounding box center [109, 489] width 157 height 8
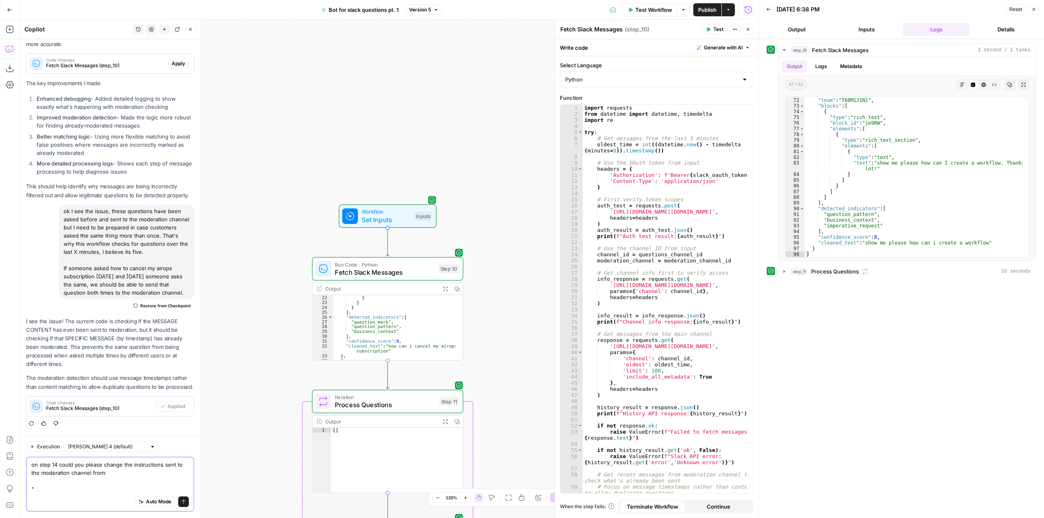
scroll to position [564, 0]
click at [107, 490] on textarea "on step 14 could you please change the instructions sent to the moderation chan…" at bounding box center [109, 477] width 157 height 33
paste textarea "To approve this response, react with :white_check_mark:"
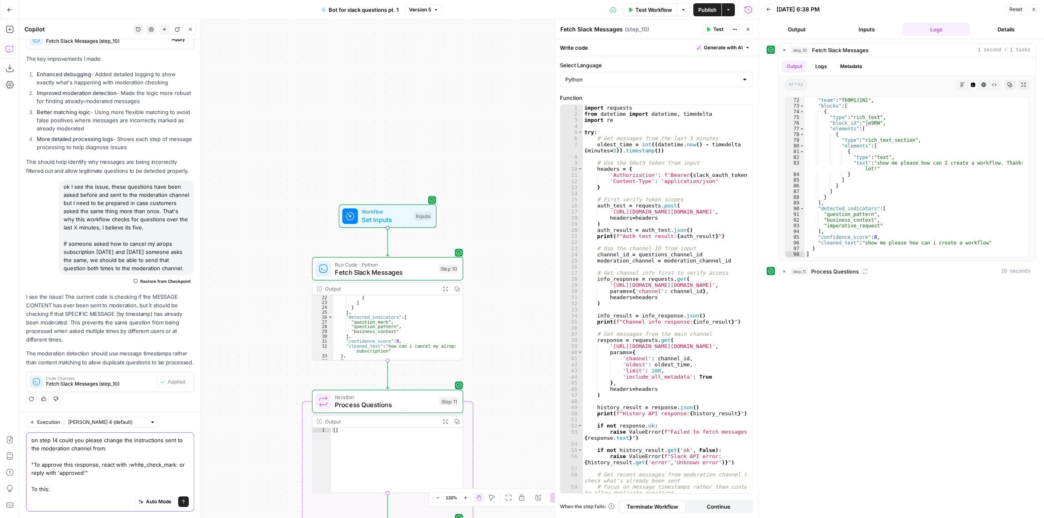
scroll to position [604, 0]
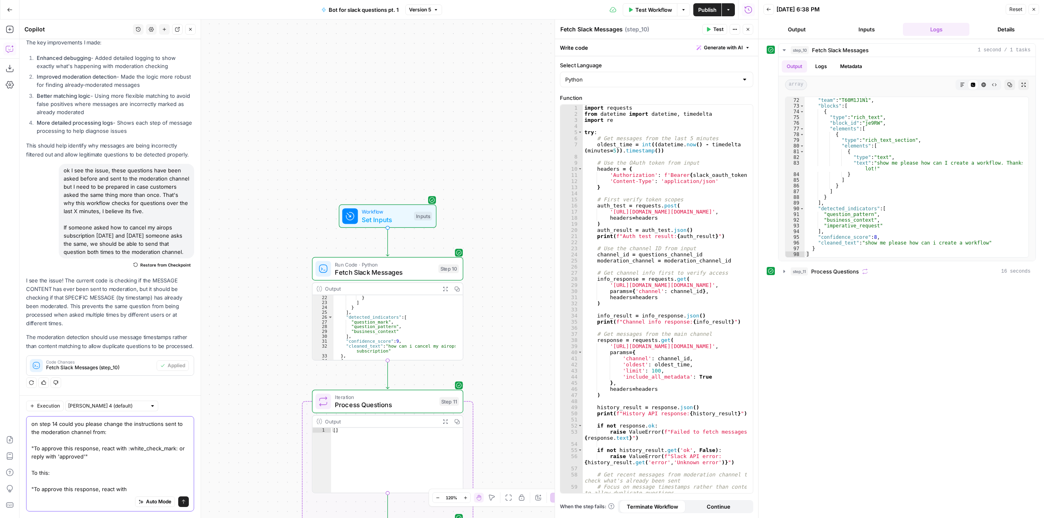
drag, startPoint x: 126, startPoint y: 449, endPoint x: 176, endPoint y: 449, distance: 50.2
click at [176, 449] on textarea "on step 14 could you please change the instructions sent to the moderation chan…" at bounding box center [109, 456] width 157 height 73
click at [146, 485] on textarea "on step 14 could you please change the instructions sent to the moderation chan…" at bounding box center [109, 456] width 157 height 73
paste textarea ":white_check_mark:"
click at [124, 492] on textarea "on step 14 could you please change the instructions sent to the moderation chan…" at bounding box center [109, 456] width 157 height 73
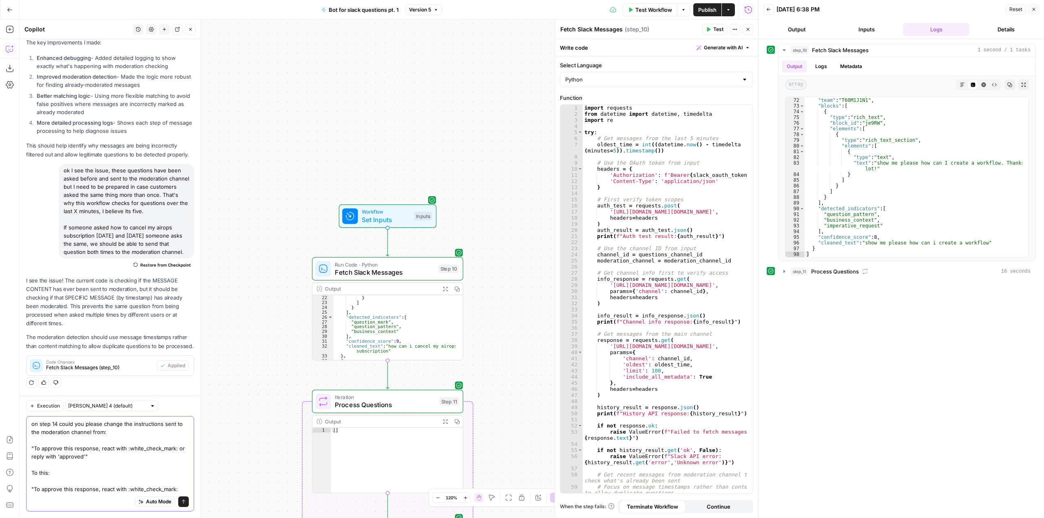
click at [180, 492] on textarea "on step 14 could you please change the instructions sent to the moderation chan…" at bounding box center [109, 456] width 157 height 73
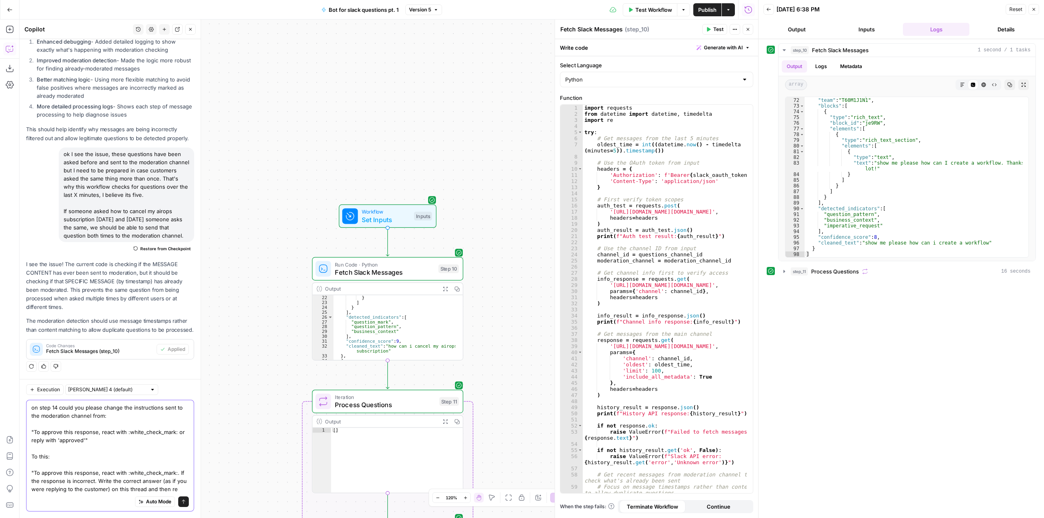
scroll to position [629, 0]
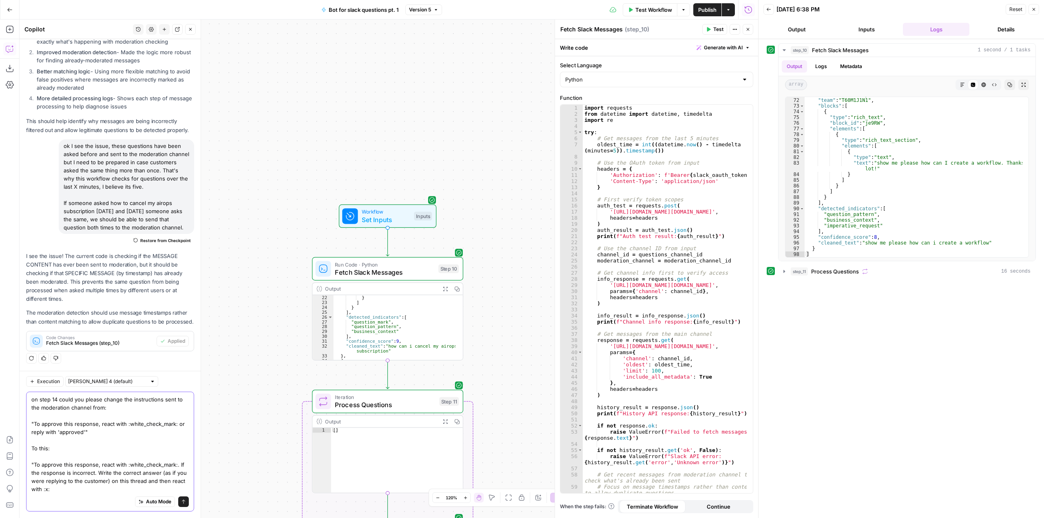
type textarea "on step 14 could you please change the instructions sent to the moderation chan…"
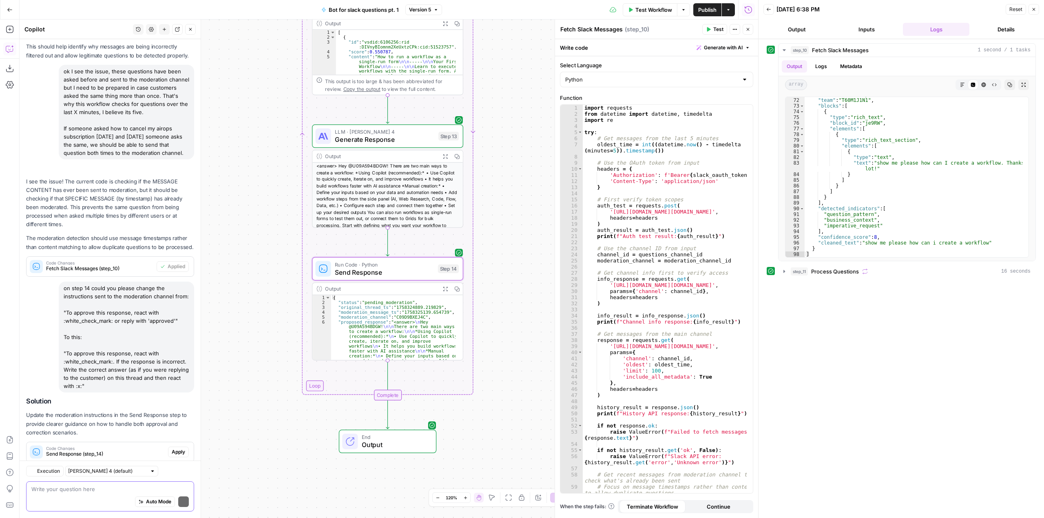
scroll to position [733, 0]
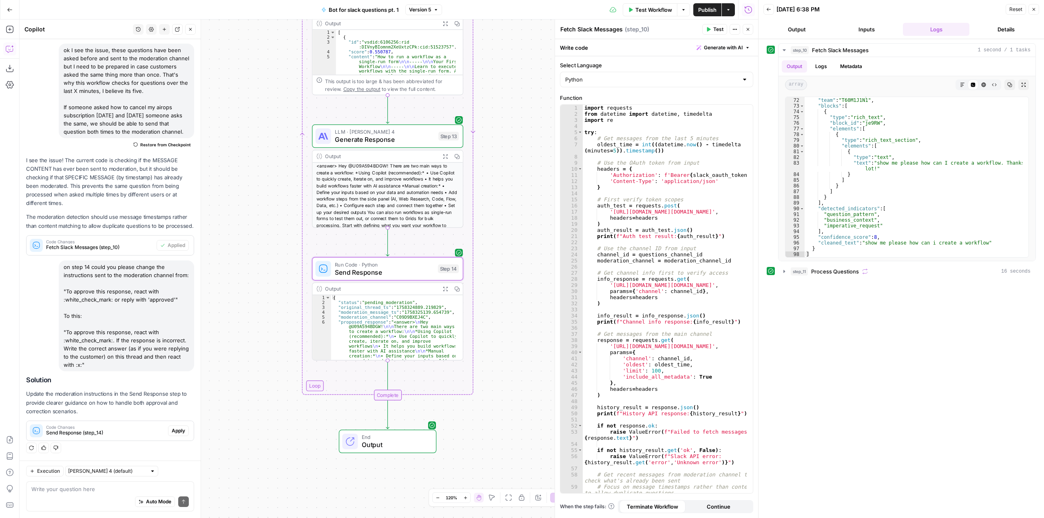
click at [172, 433] on span "Apply" at bounding box center [178, 430] width 13 height 7
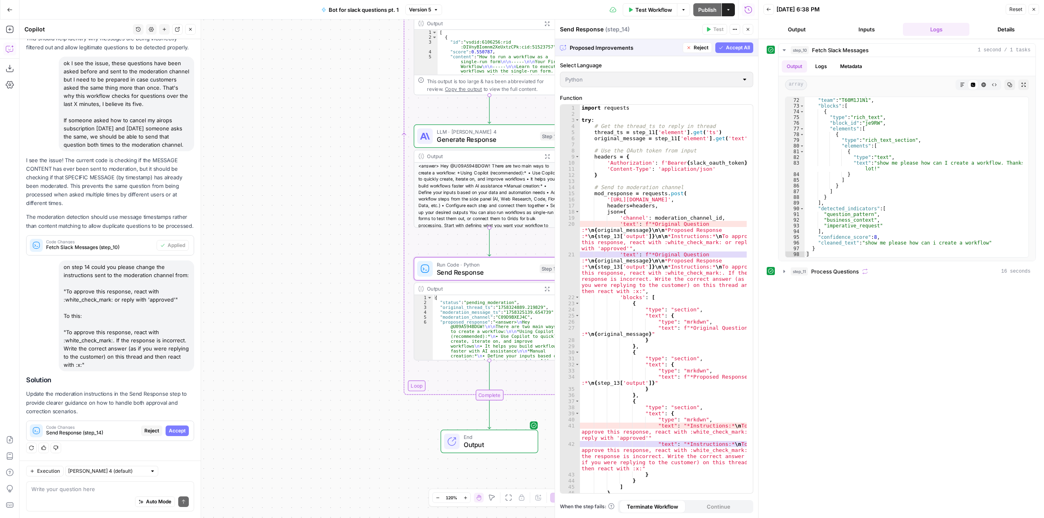
click at [172, 433] on span "Accept" at bounding box center [177, 430] width 17 height 7
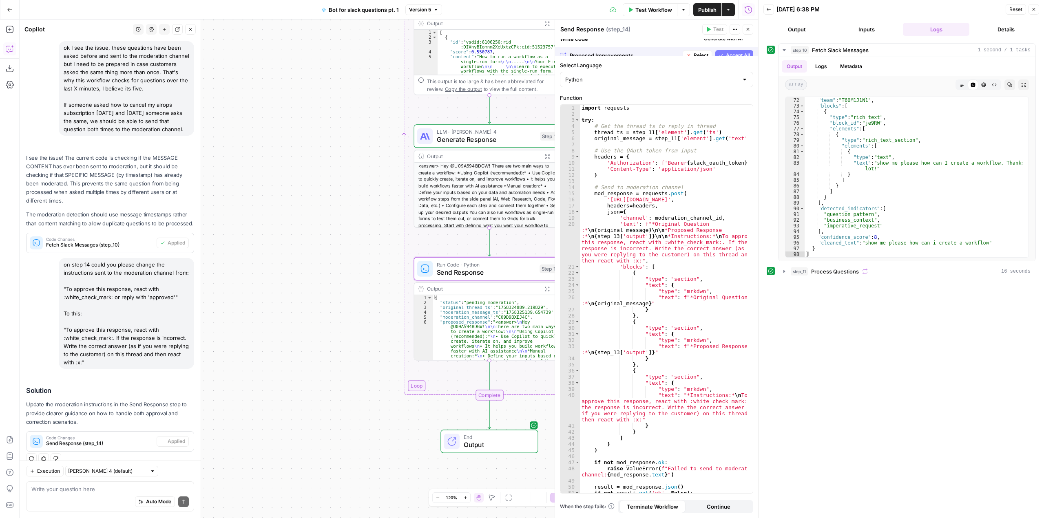
scroll to position [746, 0]
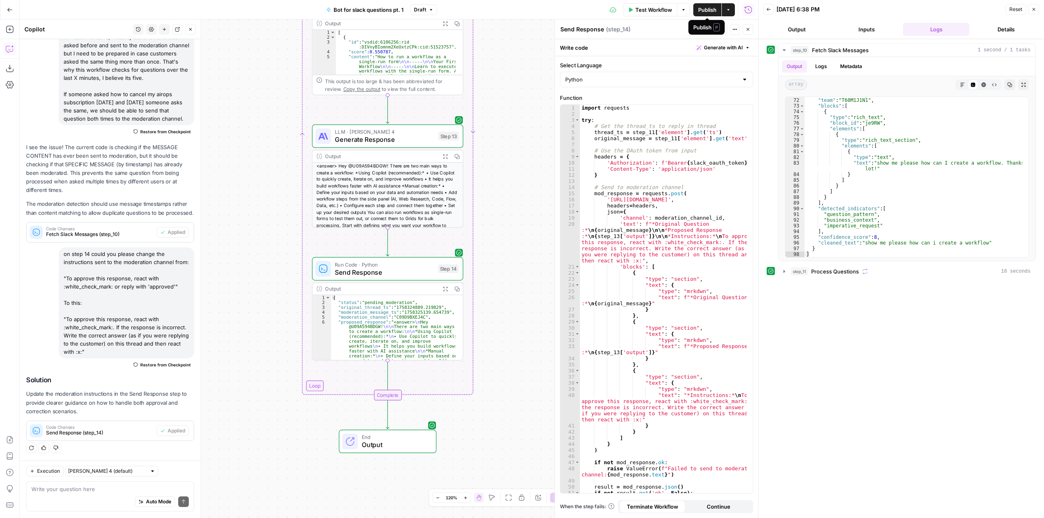
click at [708, 9] on span "Publish" at bounding box center [707, 10] width 18 height 8
click at [647, 11] on span "Test Workflow" at bounding box center [653, 10] width 37 height 8
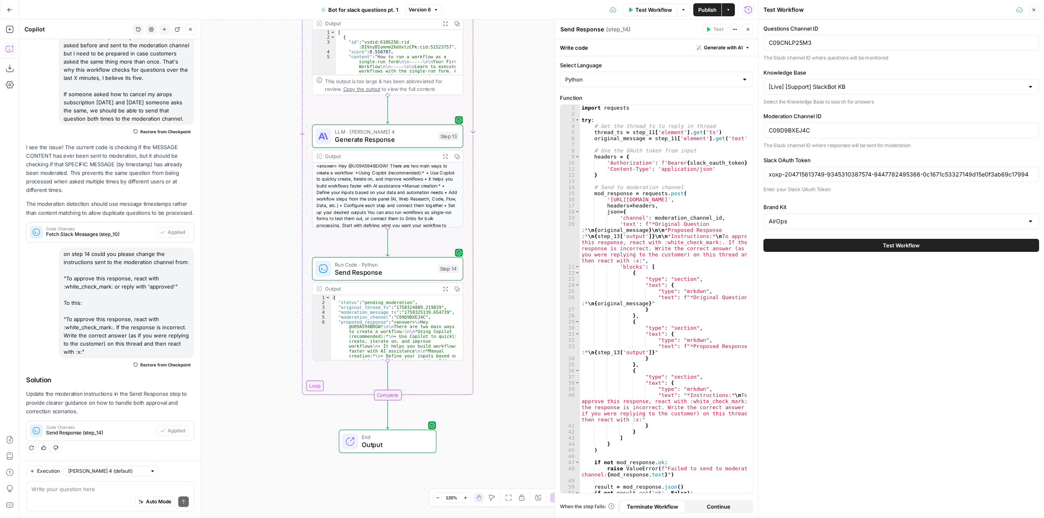
click at [840, 244] on button "Test Workflow" at bounding box center [901, 245] width 276 height 13
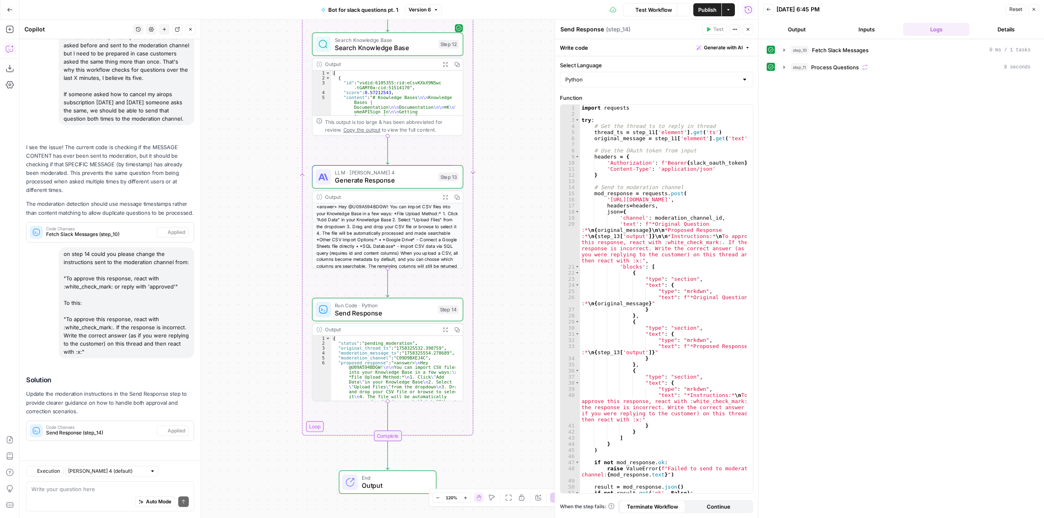
scroll to position [746, 0]
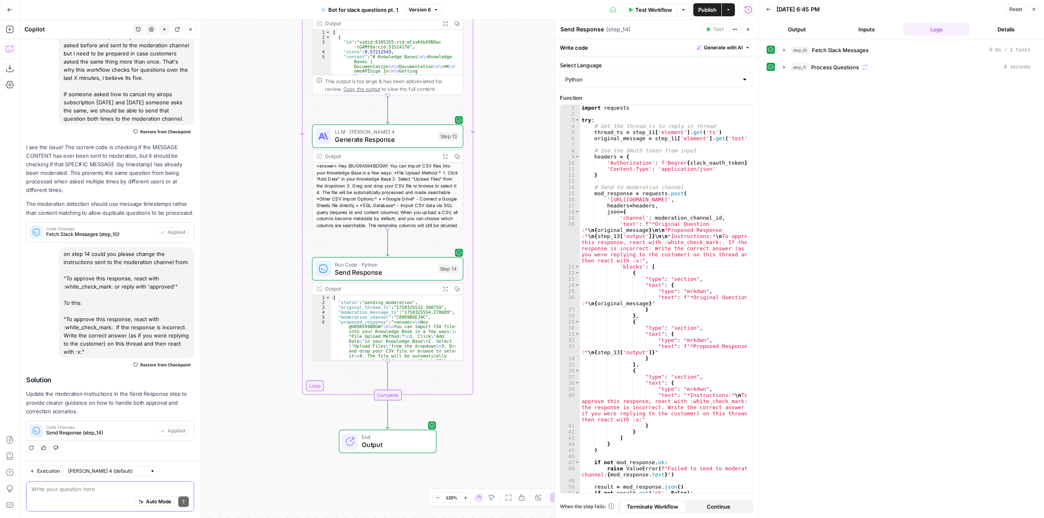
click at [106, 491] on textarea at bounding box center [109, 489] width 157 height 8
drag, startPoint x: 123, startPoint y: 353, endPoint x: 64, endPoint y: 320, distance: 67.5
click at [64, 320] on div "on step 14 could you please change the instructions sent to the moderation chan…" at bounding box center [126, 303] width 135 height 111
copy div ""To approve this response, react with :white_check_mark:. If the response is in…"
click at [139, 489] on textarea "sorry I made a mistake, change it for" at bounding box center [109, 489] width 157 height 8
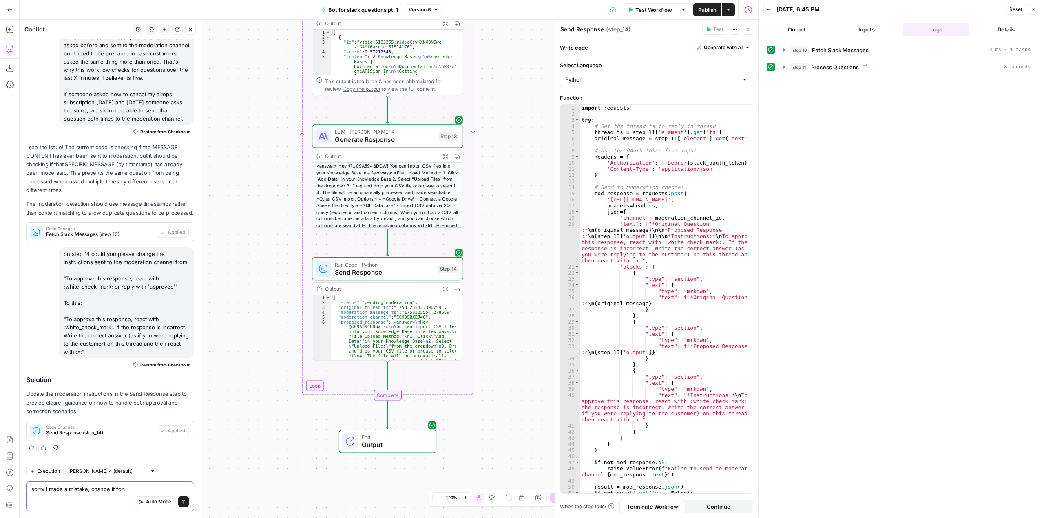
paste textarea ""To approve this response, react with :white_check_mark:. If the response is in…"
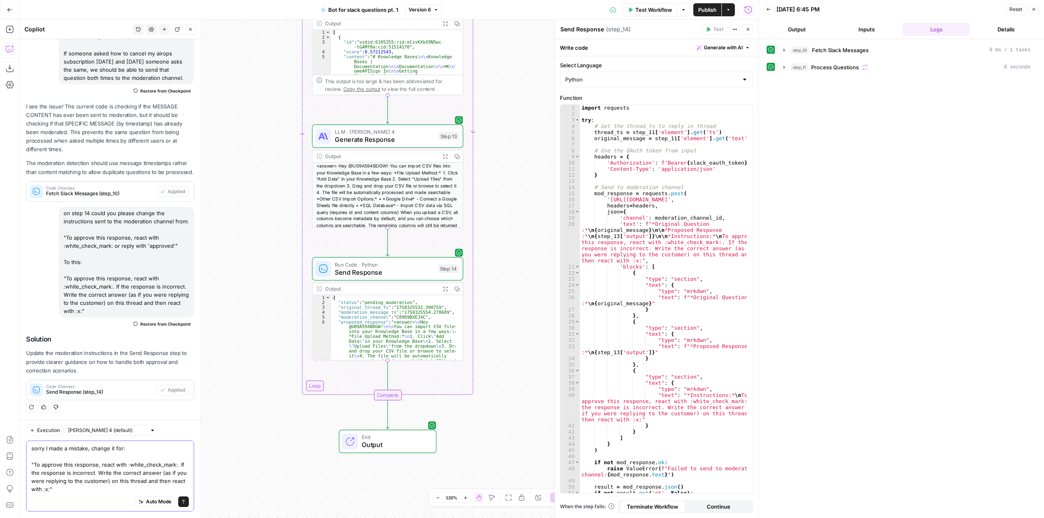
click at [117, 448] on textarea "sorry I made a mistake, change it for: "To approve this response, react with :w…" at bounding box center [109, 468] width 157 height 49
click at [95, 471] on textarea "sorry I made a mistake, change it to: "To approve this response, react with :wh…" at bounding box center [109, 468] width 157 height 49
click at [65, 490] on textarea "sorry I made a mistake, change it to: "To approve this response, react with :wh…" at bounding box center [109, 468] width 157 height 49
click at [111, 492] on textarea "sorry I made a mistake, change it to: "To approve this response, react with :wh…" at bounding box center [109, 468] width 157 height 49
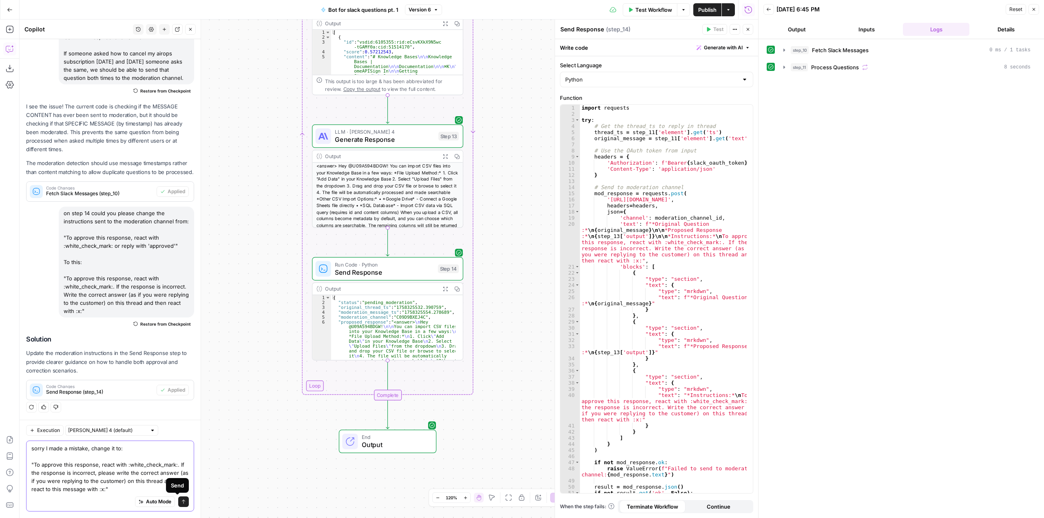
type textarea "sorry I made a mistake, change it to: "To approve this response, react with :wh…"
click at [181, 504] on icon "submit" at bounding box center [183, 502] width 5 height 5
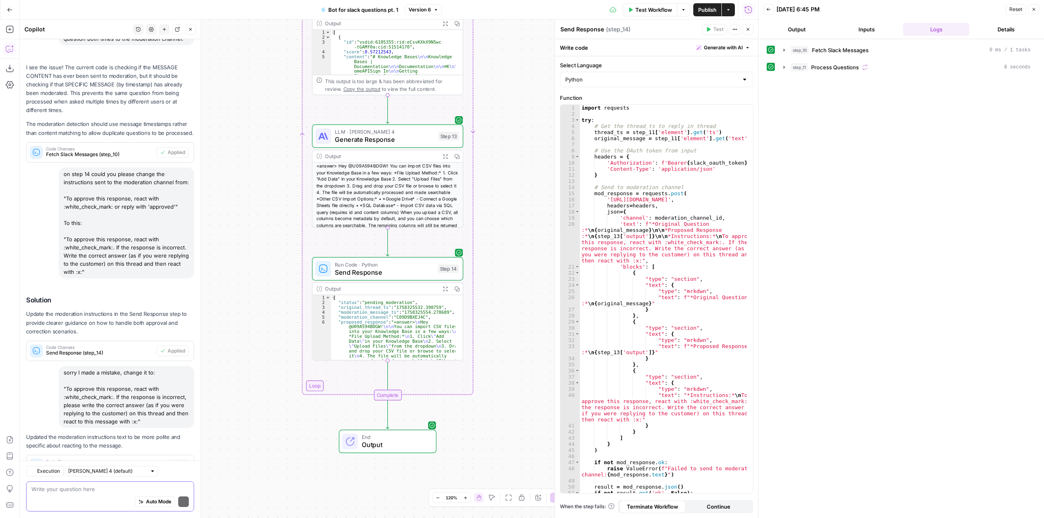
scroll to position [860, 0]
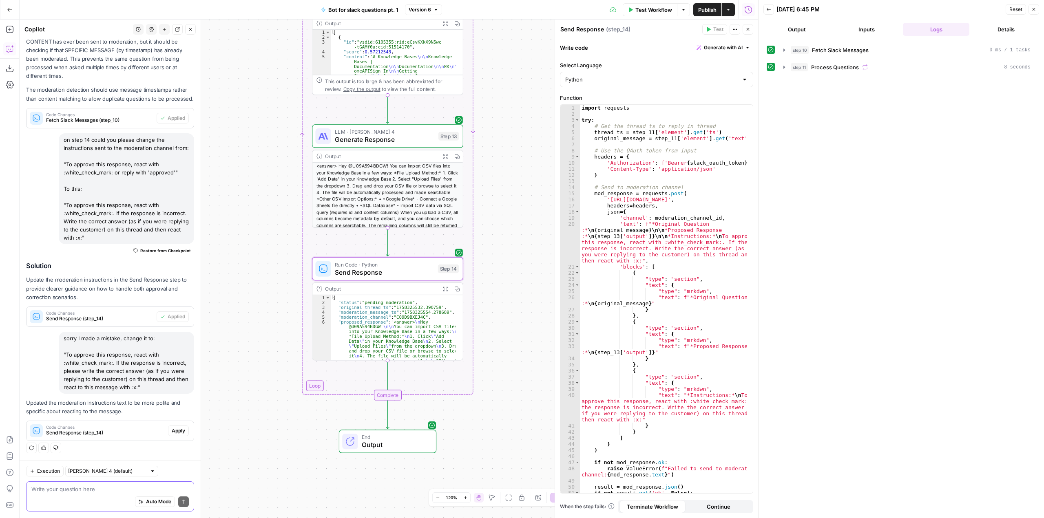
click at [172, 433] on span "Apply" at bounding box center [178, 430] width 13 height 7
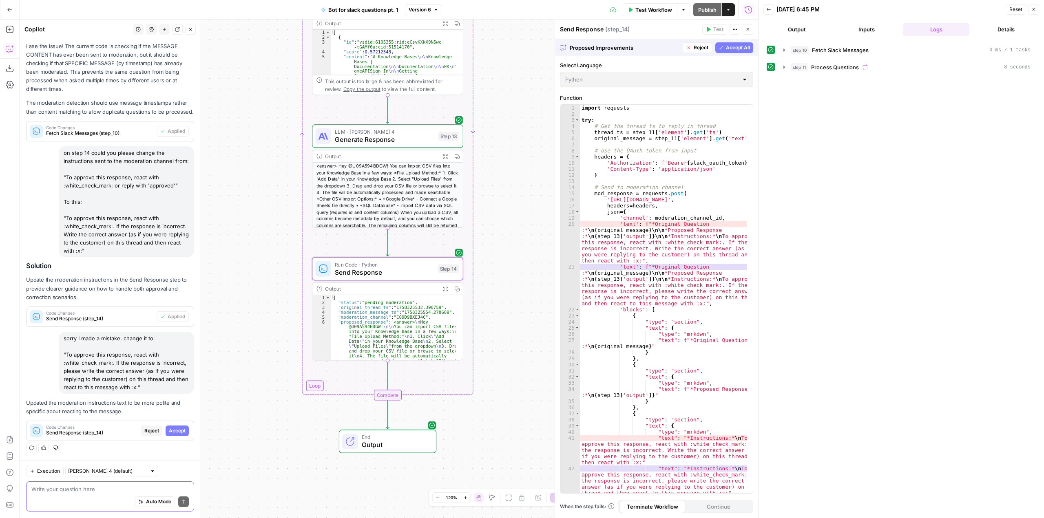
click at [175, 431] on span "Accept" at bounding box center [177, 430] width 17 height 7
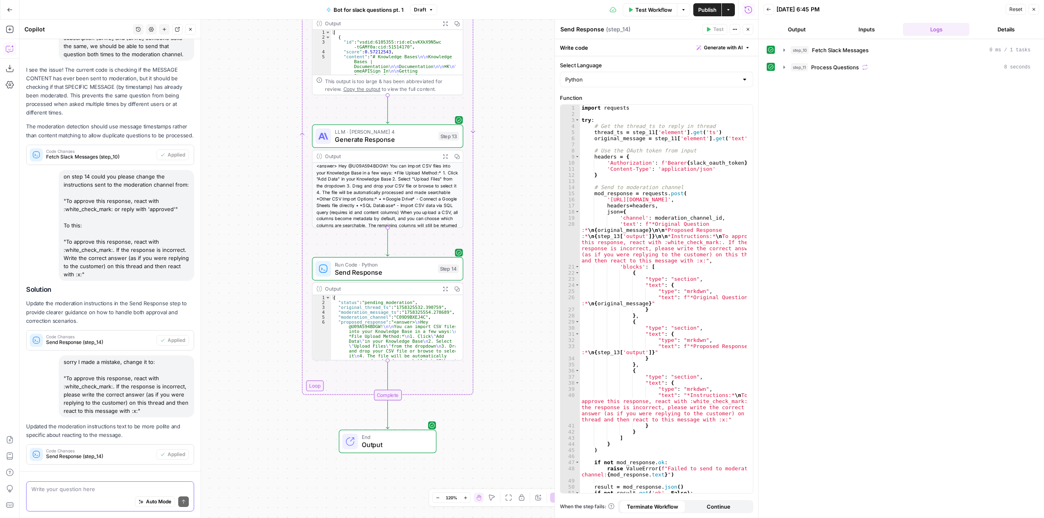
scroll to position [873, 0]
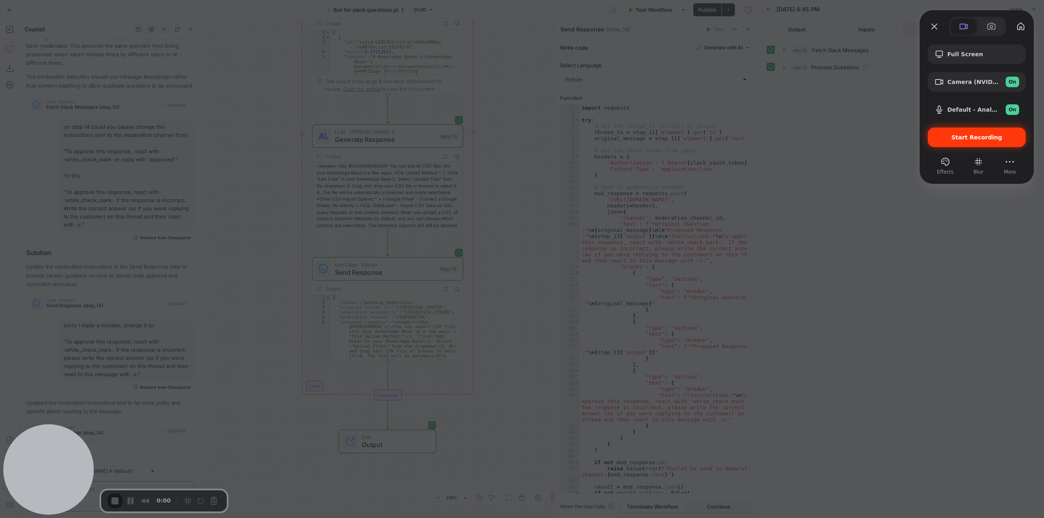
click at [985, 135] on span "Start Recording" at bounding box center [976, 137] width 51 height 7
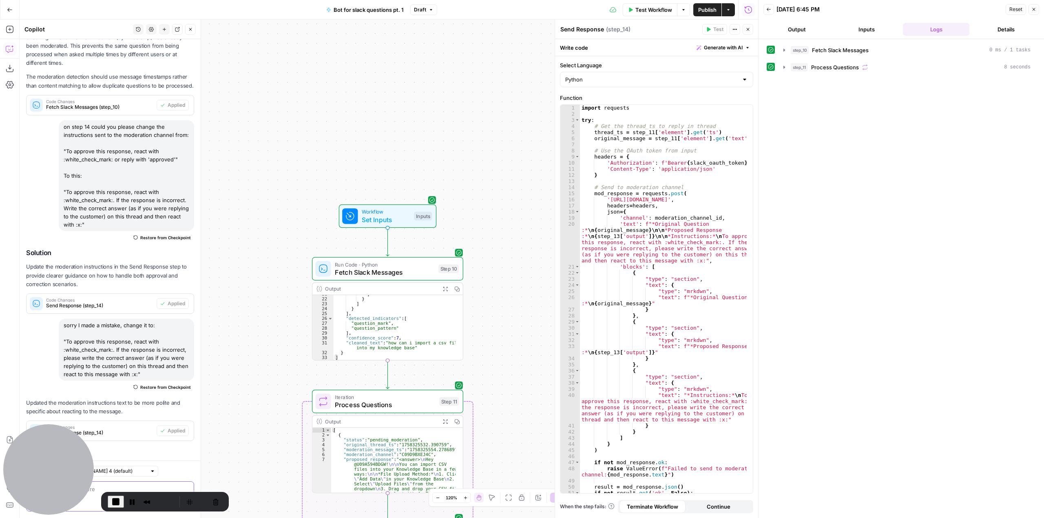
drag, startPoint x: 653, startPoint y: 10, endPoint x: 682, endPoint y: 25, distance: 32.8
click at [653, 10] on span "Test Workflow" at bounding box center [653, 10] width 37 height 8
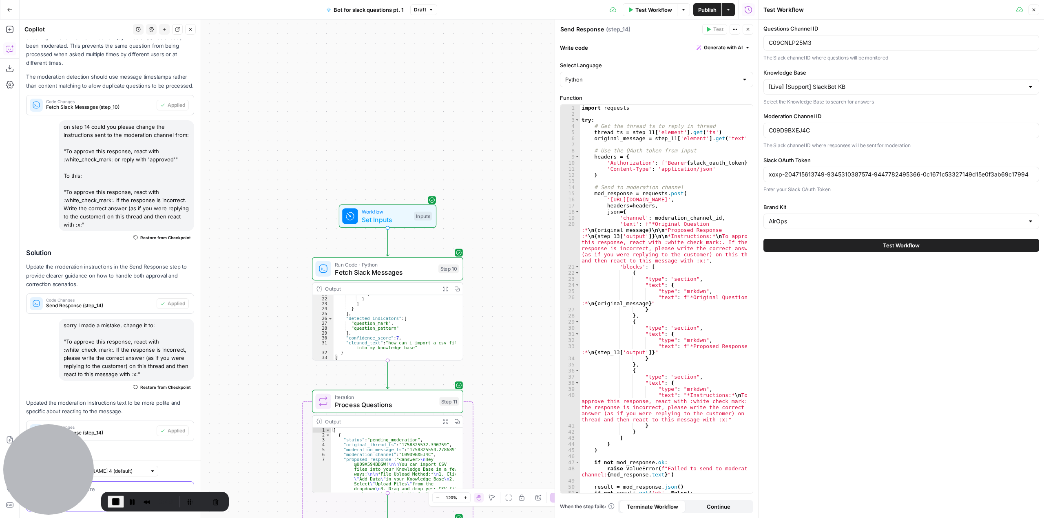
click at [862, 241] on button "Test Workflow" at bounding box center [901, 245] width 276 height 13
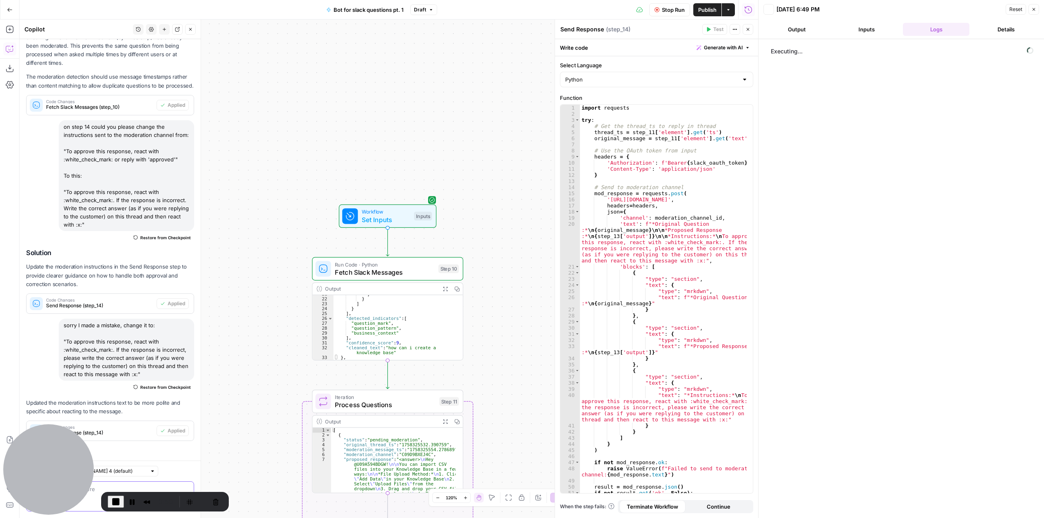
scroll to position [97, 0]
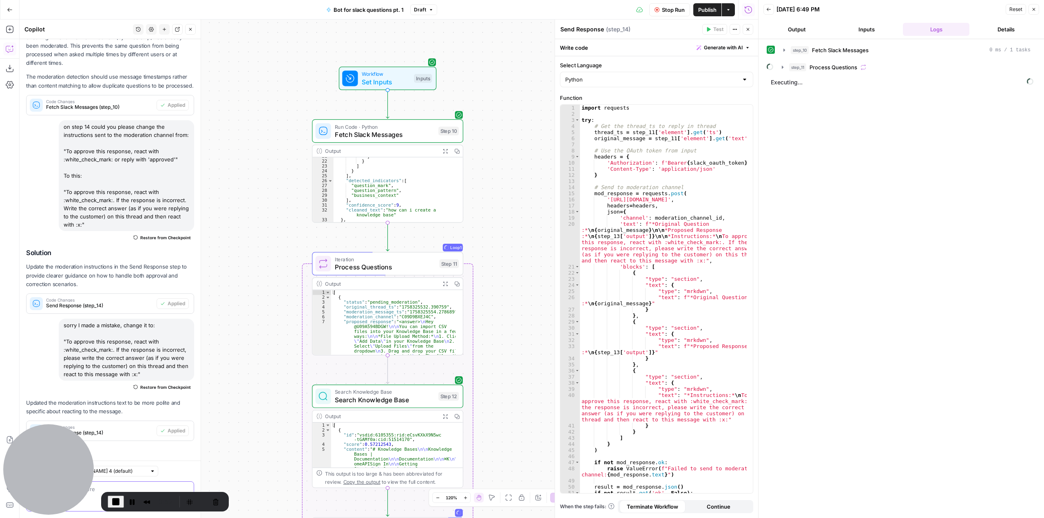
drag, startPoint x: 525, startPoint y: 359, endPoint x: 518, endPoint y: 135, distance: 224.4
click at [518, 135] on div "Workflow Set Inputs Inputs Run Code · Python Fetch Slack Messages Step 10 Outpu…" at bounding box center [389, 269] width 739 height 499
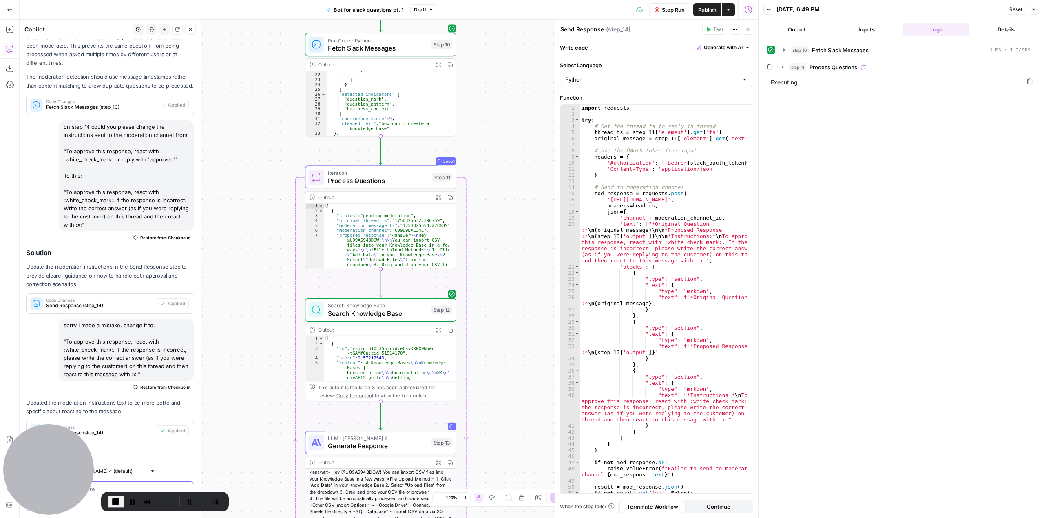
drag, startPoint x: 522, startPoint y: 313, endPoint x: 522, endPoint y: 160, distance: 152.9
click at [522, 160] on div "Workflow Set Inputs Inputs Run Code · Python Fetch Slack Messages Step 10 Outpu…" at bounding box center [389, 269] width 739 height 499
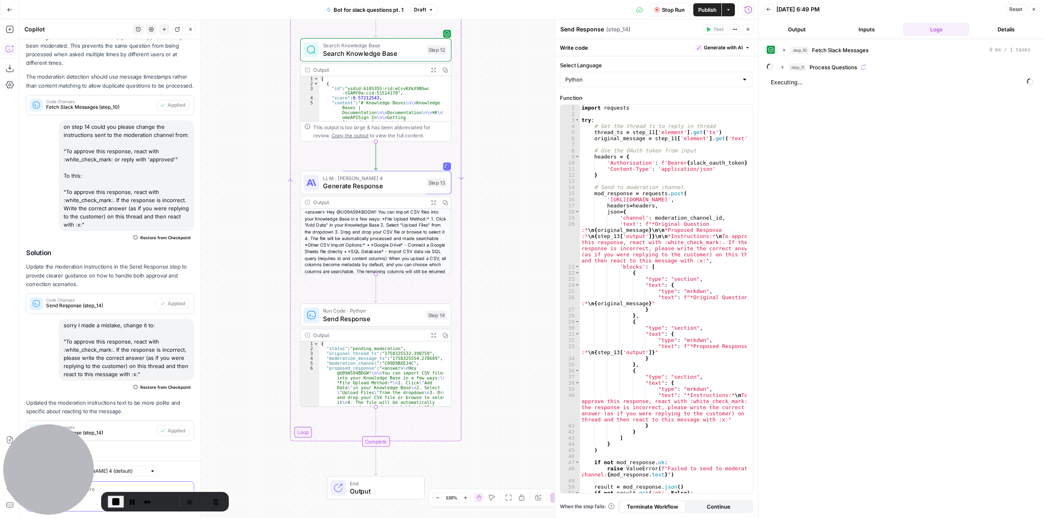
drag, startPoint x: 525, startPoint y: 301, endPoint x: 521, endPoint y: 201, distance: 100.0
click at [521, 201] on div "Workflow Set Inputs Inputs Run Code · Python Fetch Slack Messages Step 10 Outpu…" at bounding box center [389, 269] width 739 height 499
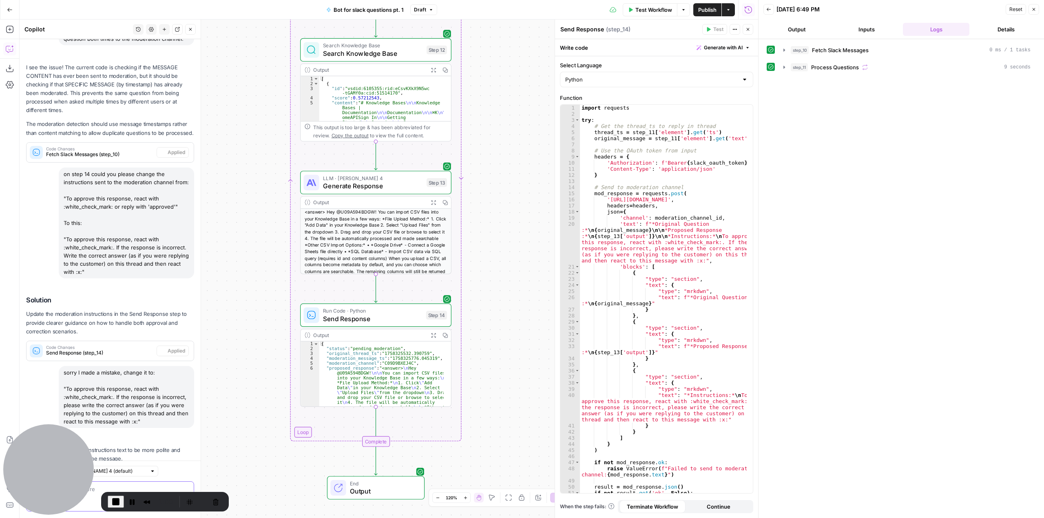
scroll to position [873, 0]
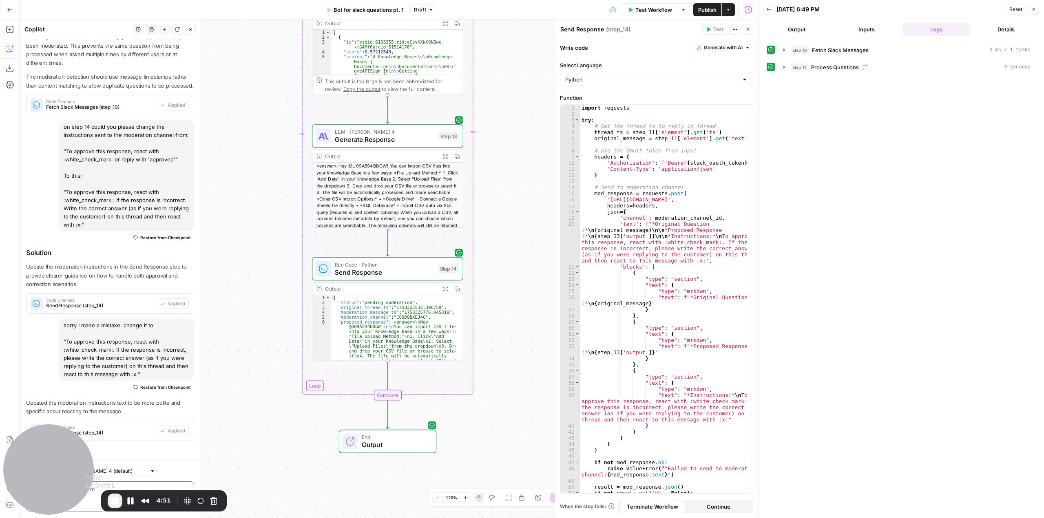
click at [113, 503] on span "End Recording" at bounding box center [115, 501] width 10 height 10
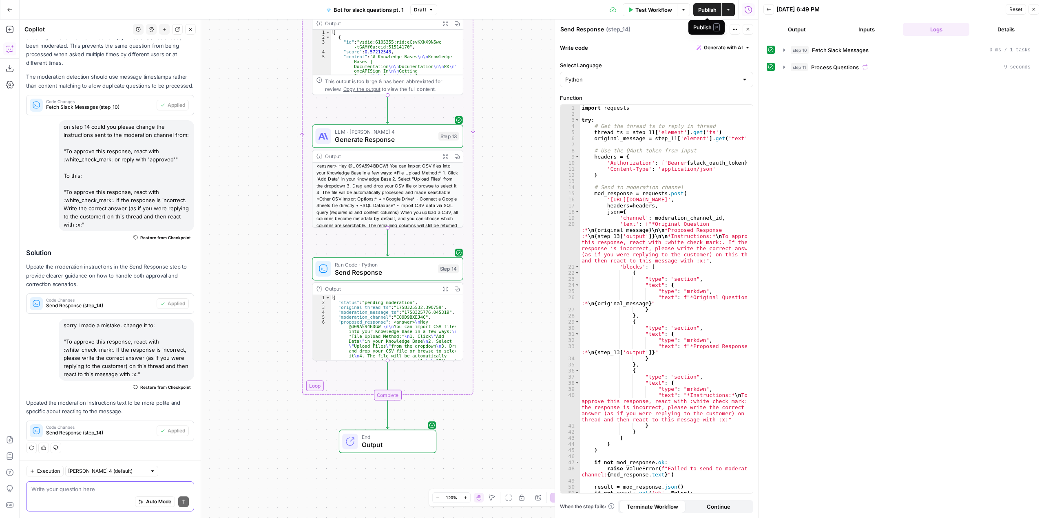
click at [700, 7] on span "Publish" at bounding box center [707, 10] width 18 height 8
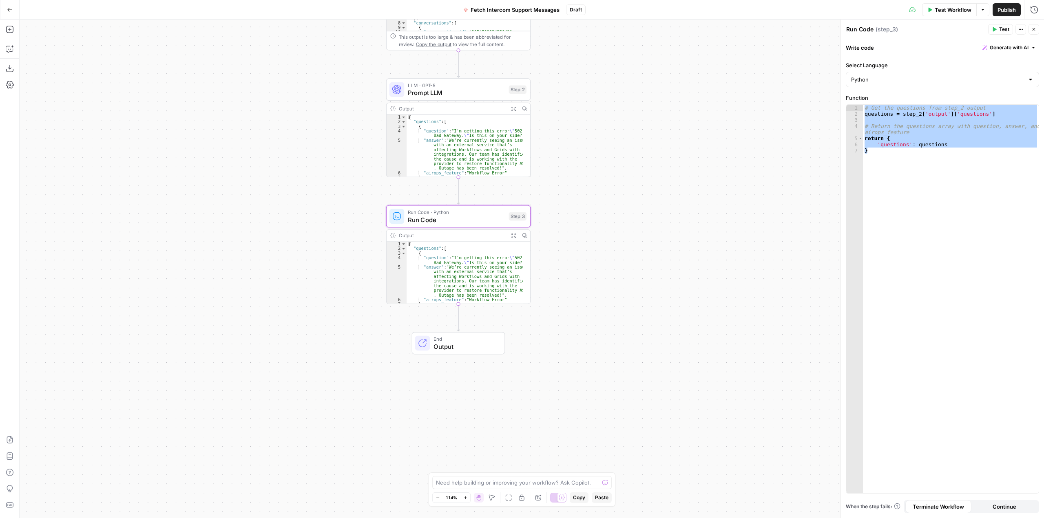
click at [11, 7] on icon "button" at bounding box center [10, 10] width 6 height 6
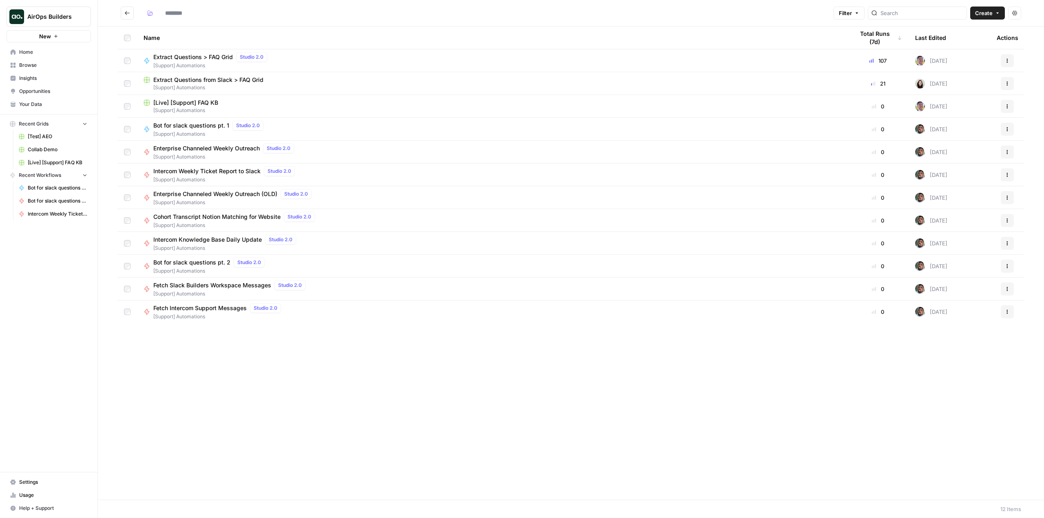
type input "**********"
